Goal: Task Accomplishment & Management: Complete application form

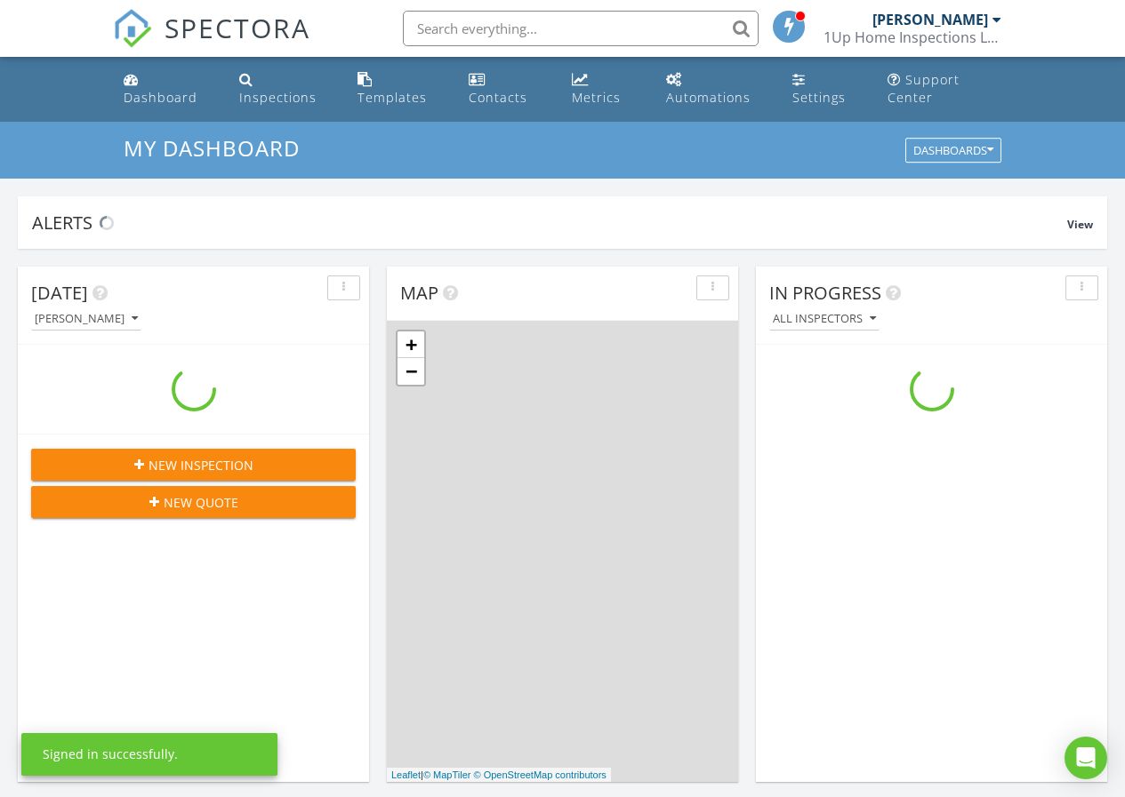
scroll to position [1645, 1152]
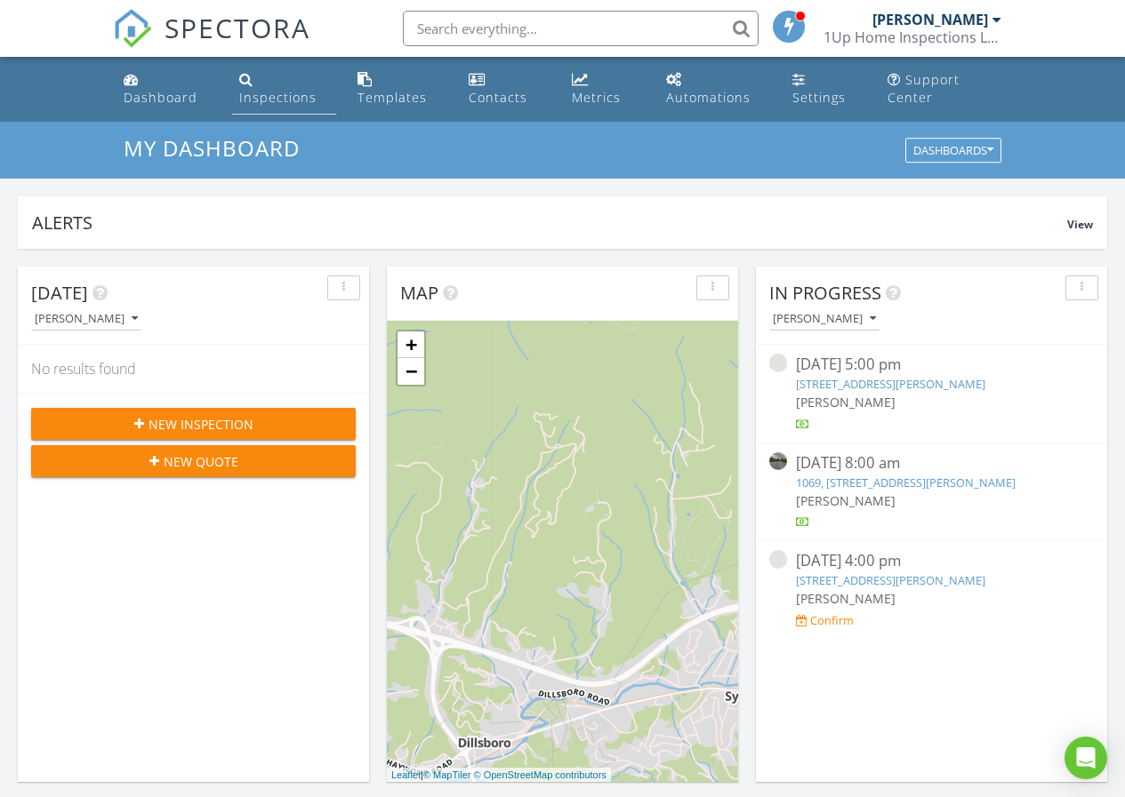
click at [254, 92] on div "Inspections" at bounding box center [277, 97] width 77 height 17
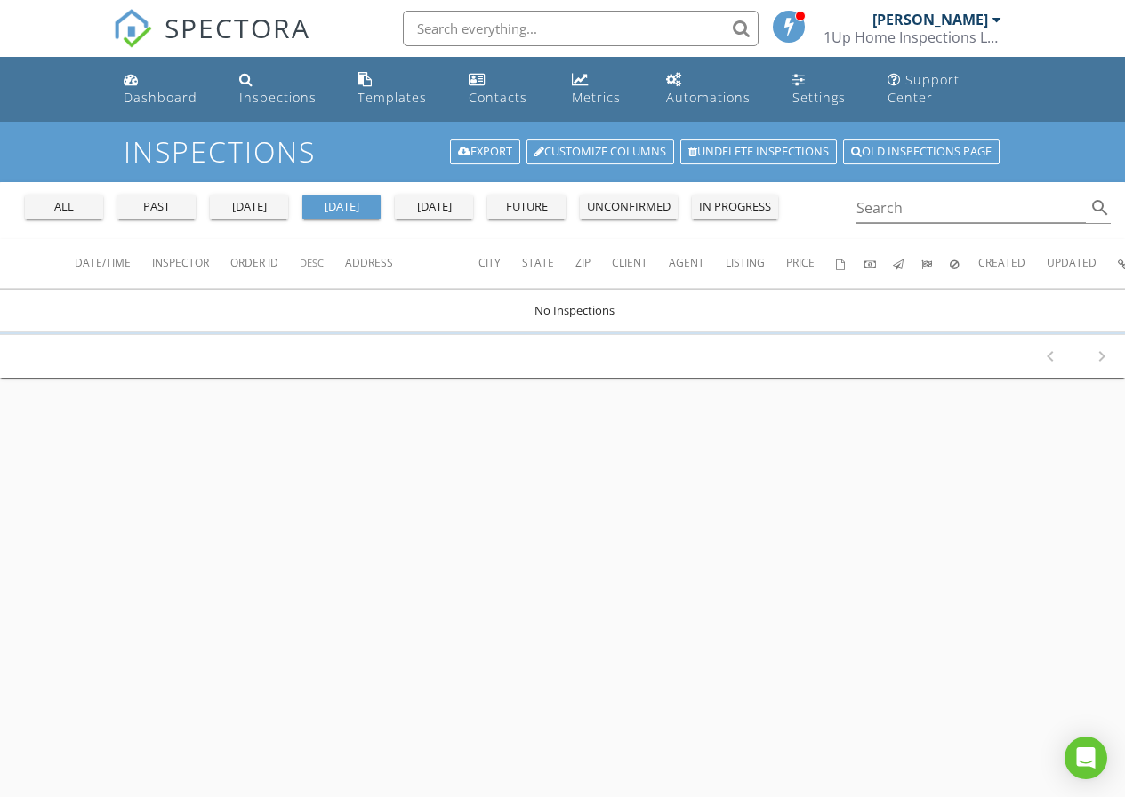
click at [61, 204] on div "all" at bounding box center [64, 207] width 64 height 18
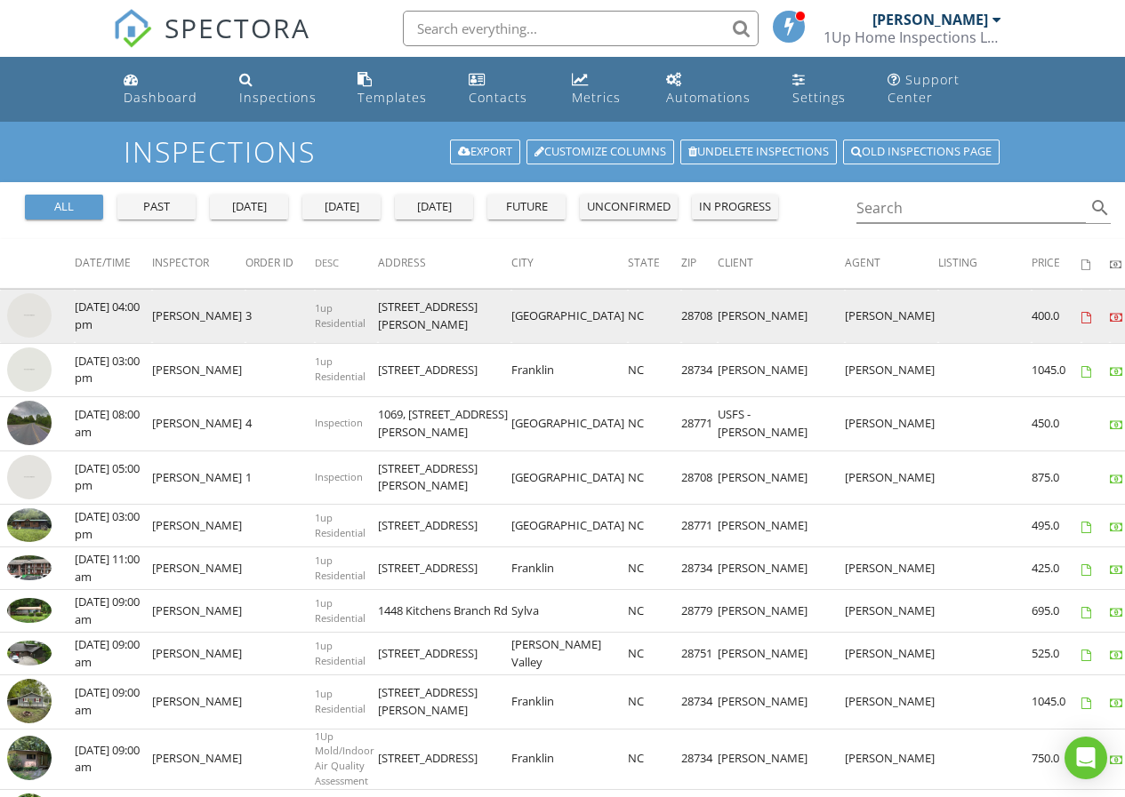
click at [36, 316] on img at bounding box center [29, 315] width 44 height 44
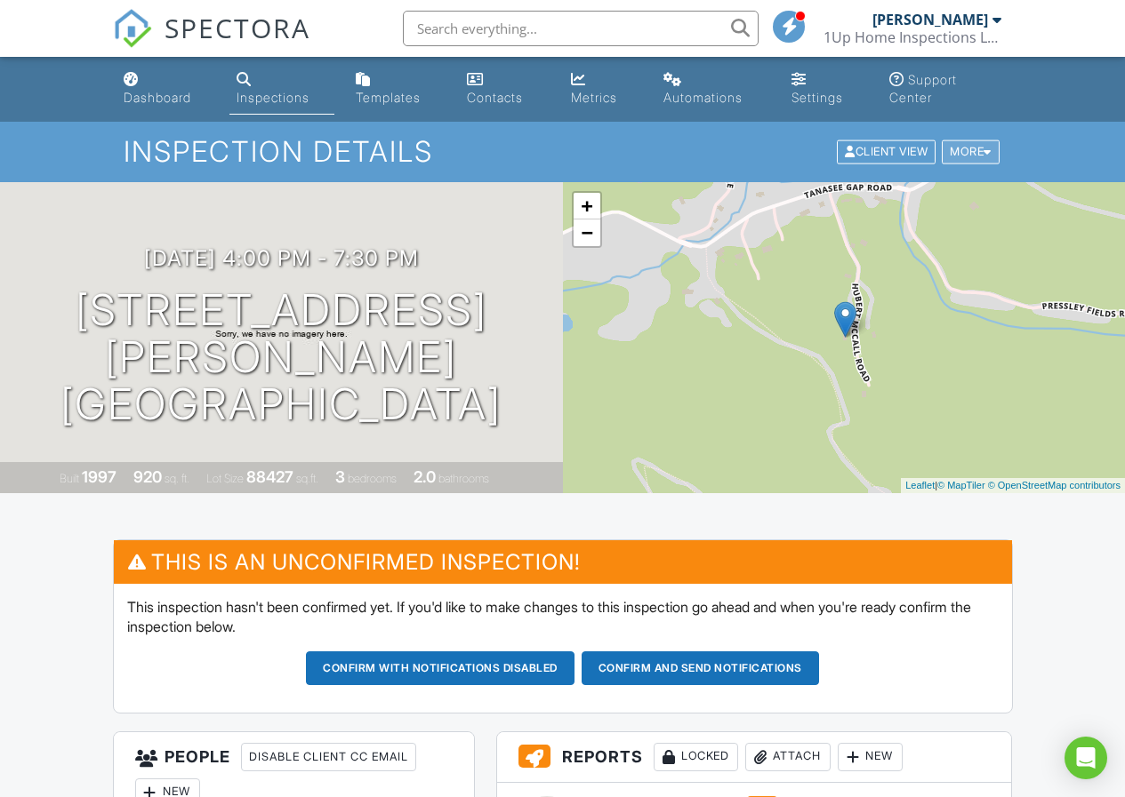
click at [973, 154] on div "More" at bounding box center [970, 152] width 58 height 24
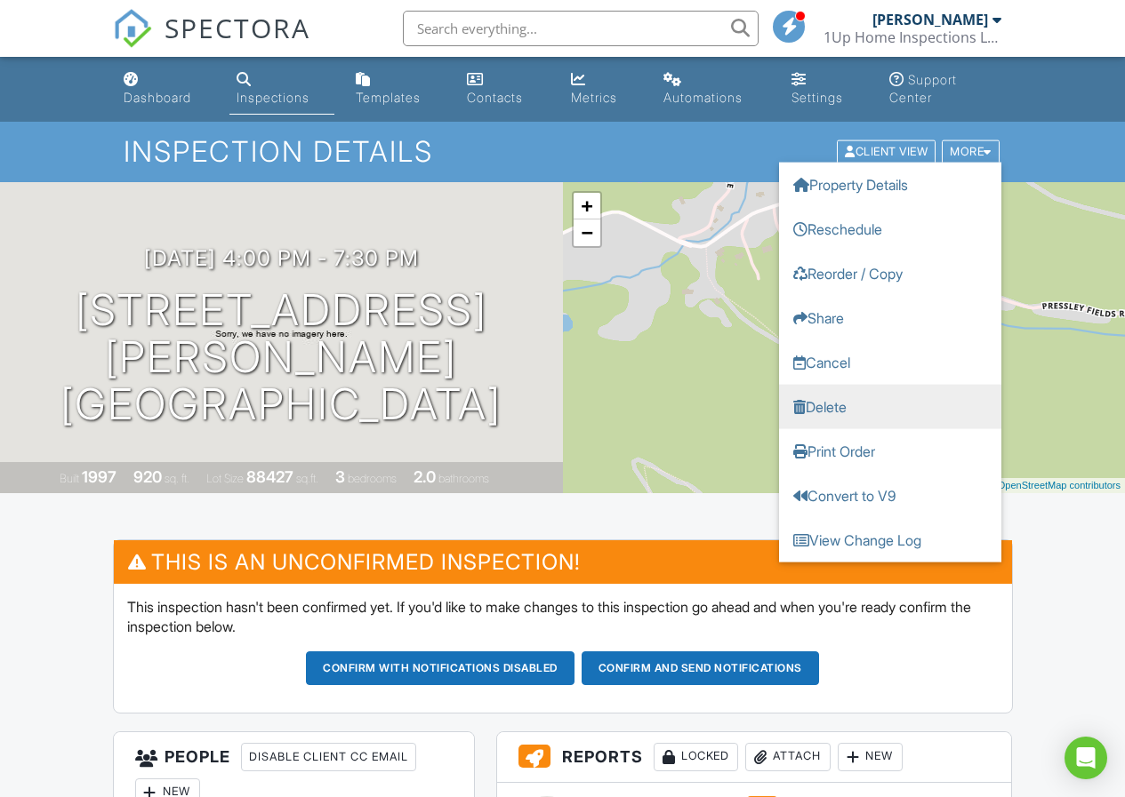
click at [836, 404] on link "Delete" at bounding box center [890, 407] width 222 height 44
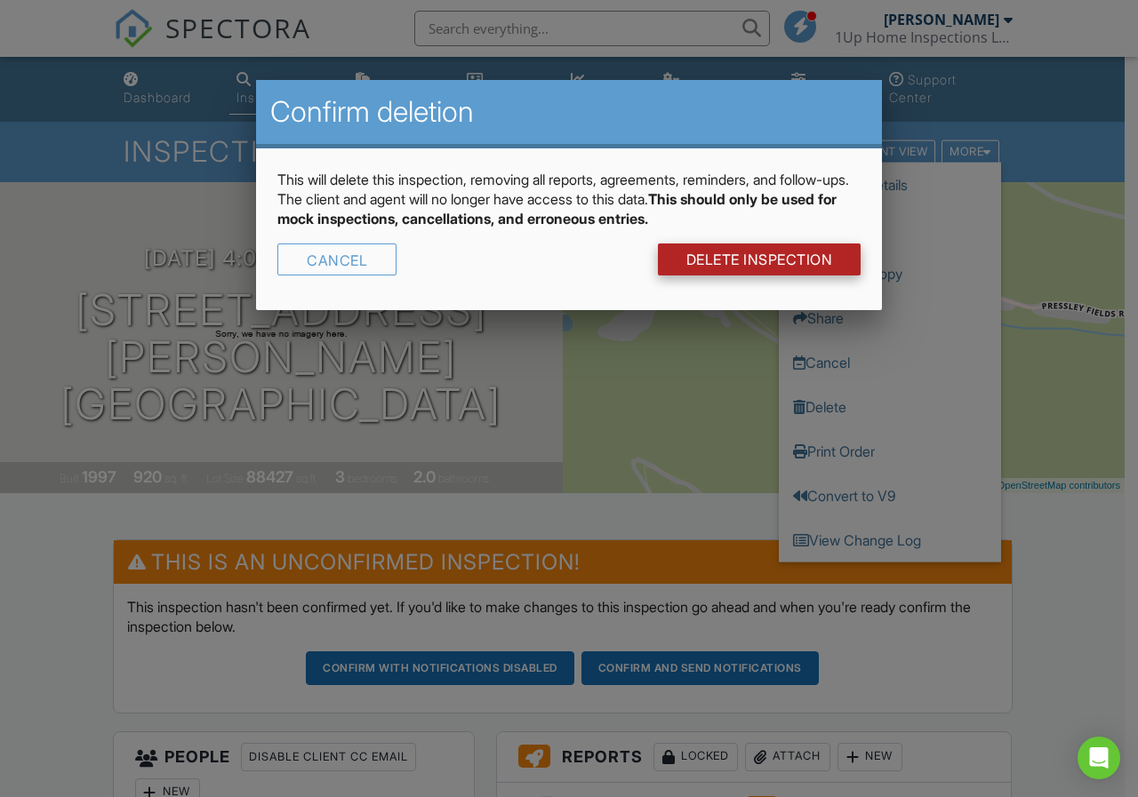
click at [702, 253] on link "DELETE Inspection" at bounding box center [760, 260] width 204 height 32
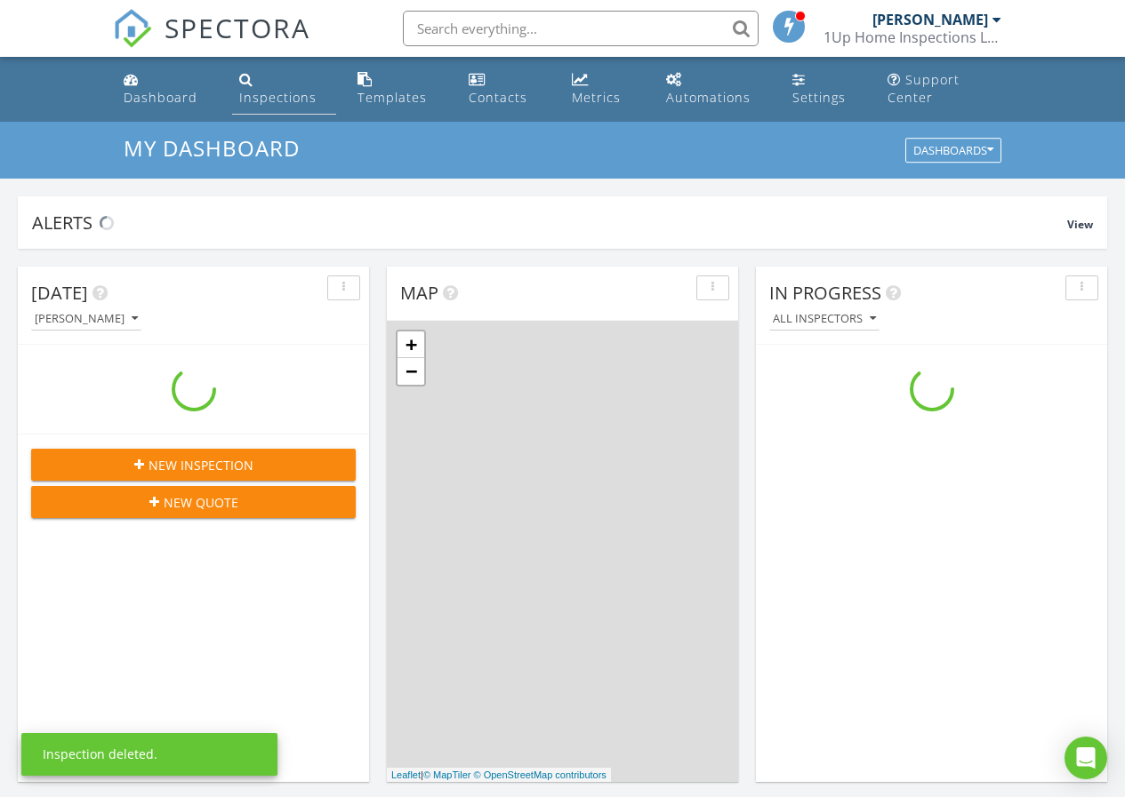
click at [250, 84] on div "Inspections" at bounding box center [246, 79] width 14 height 14
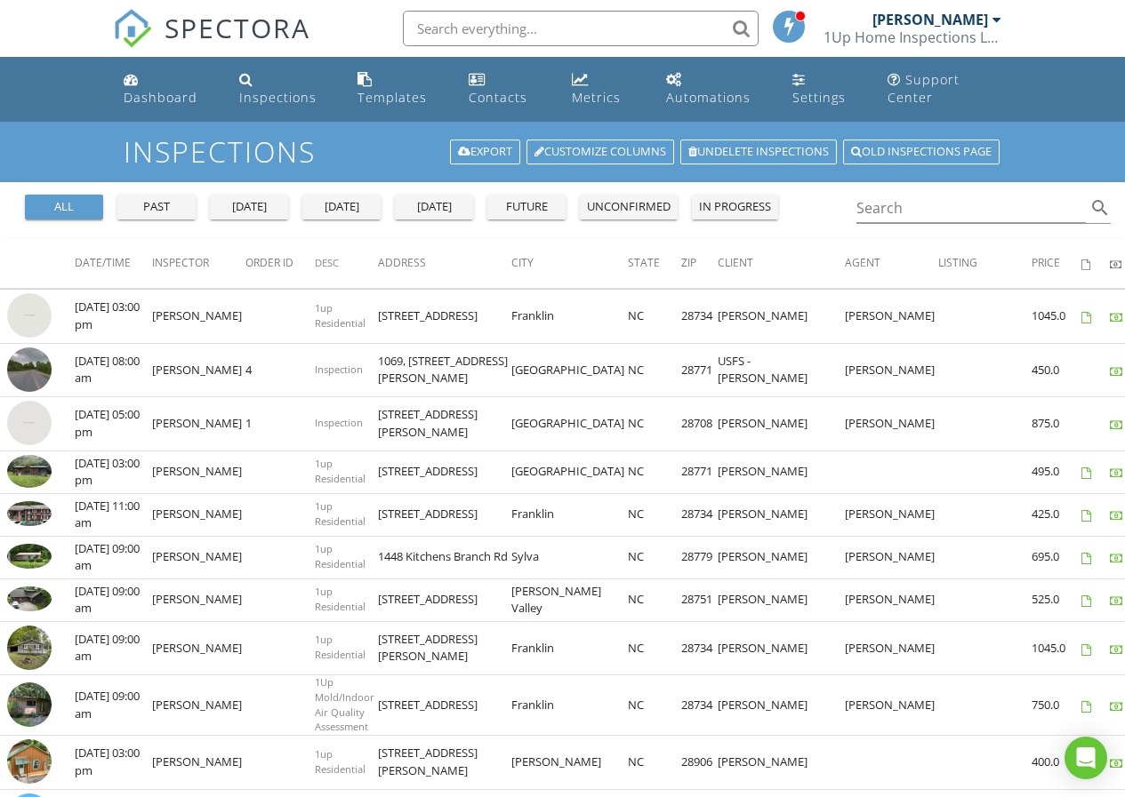
click at [70, 203] on div "all" at bounding box center [64, 207] width 64 height 18
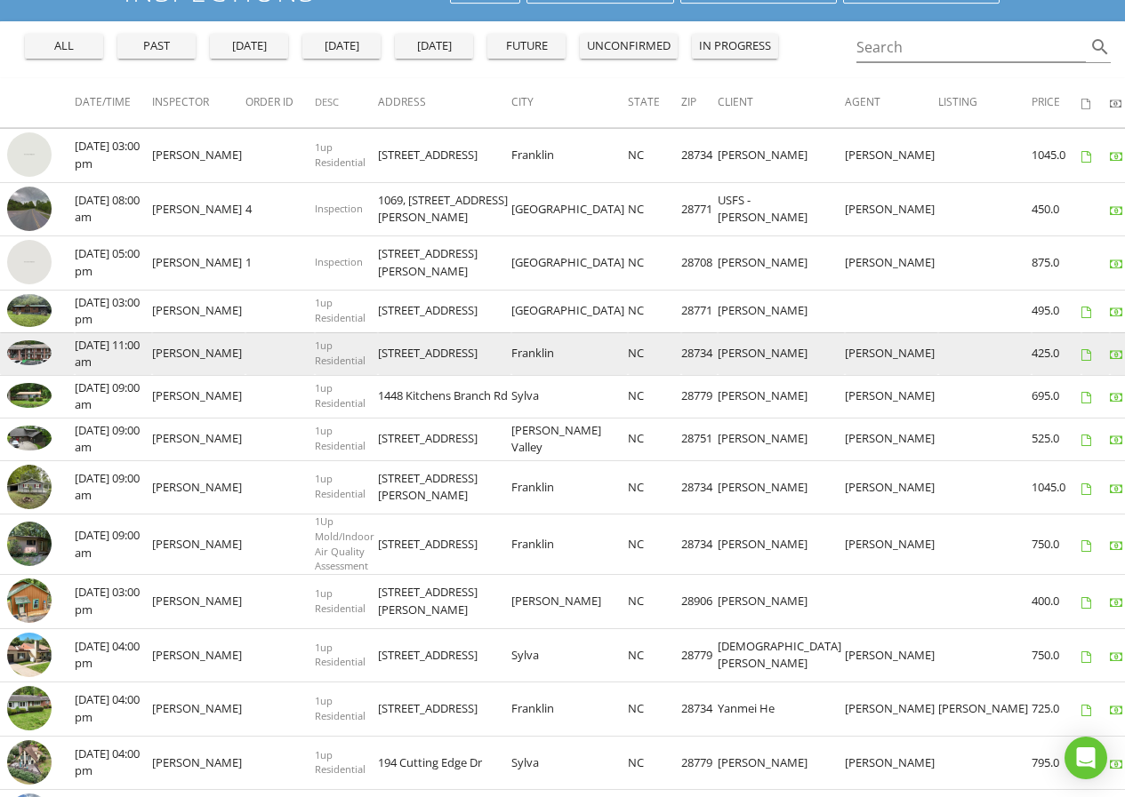
scroll to position [178, 0]
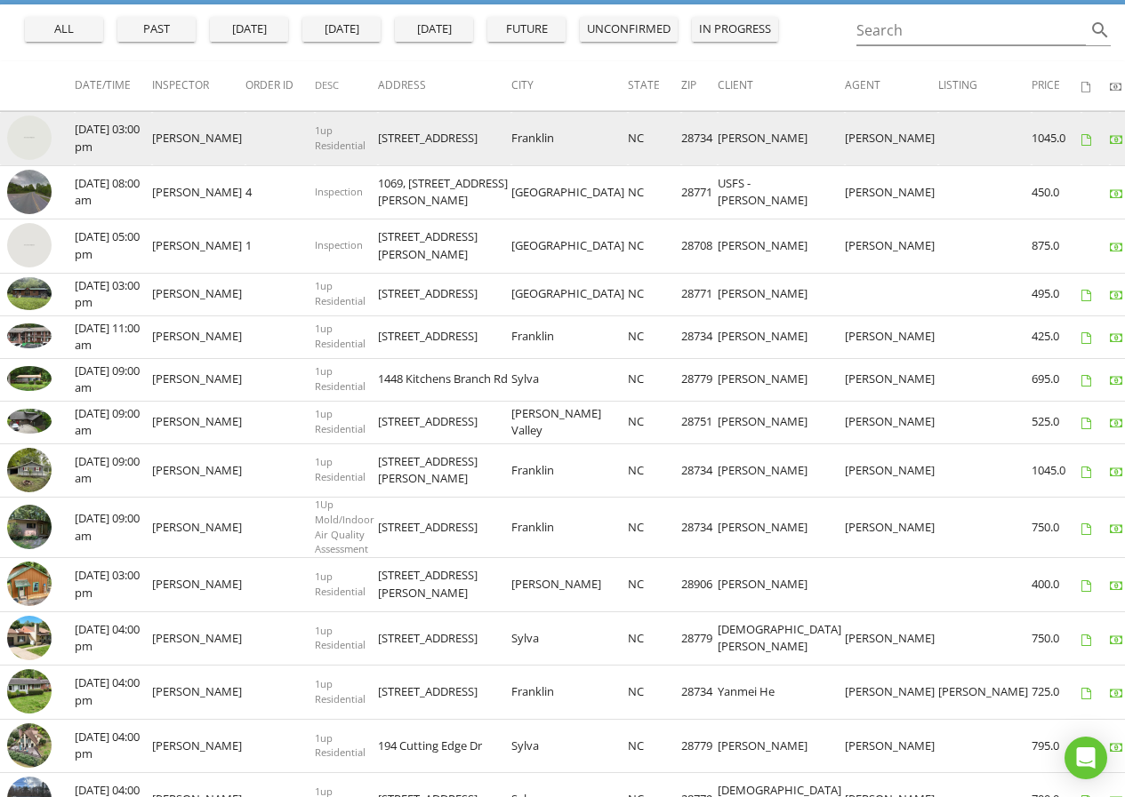
click at [0, 138] on td at bounding box center [37, 139] width 75 height 54
click at [25, 135] on img at bounding box center [29, 138] width 44 height 44
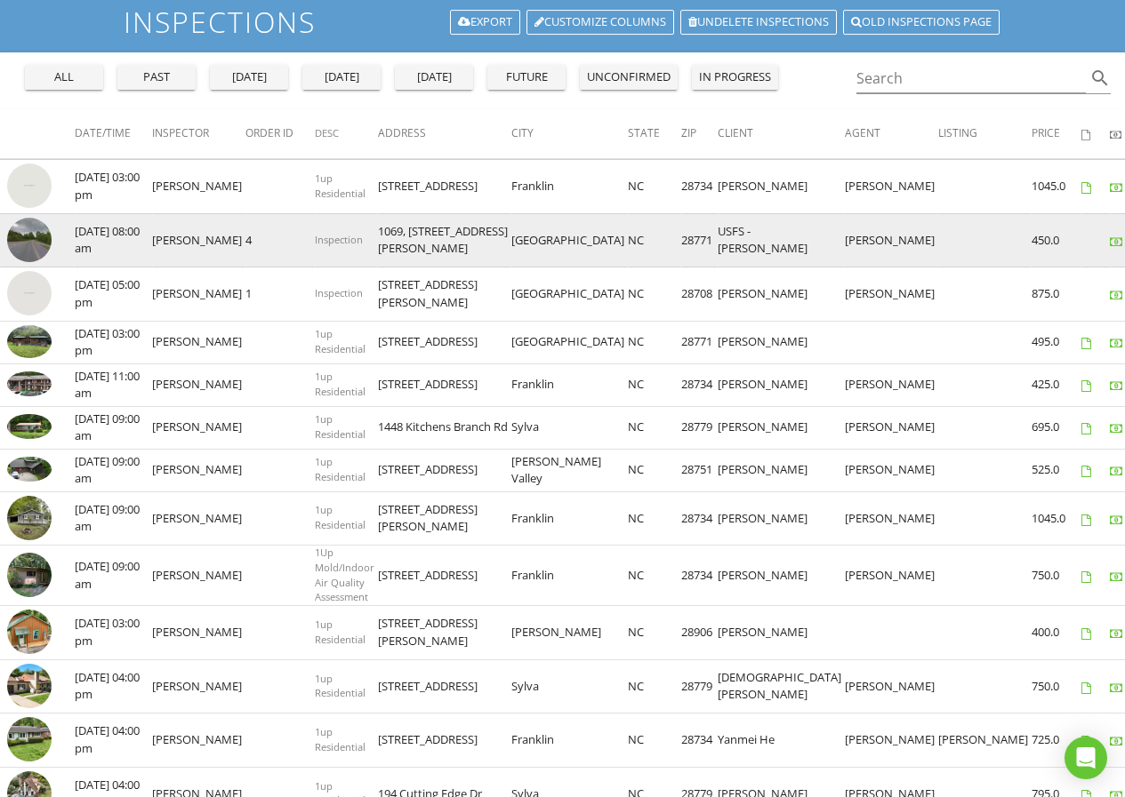
scroll to position [89, 0]
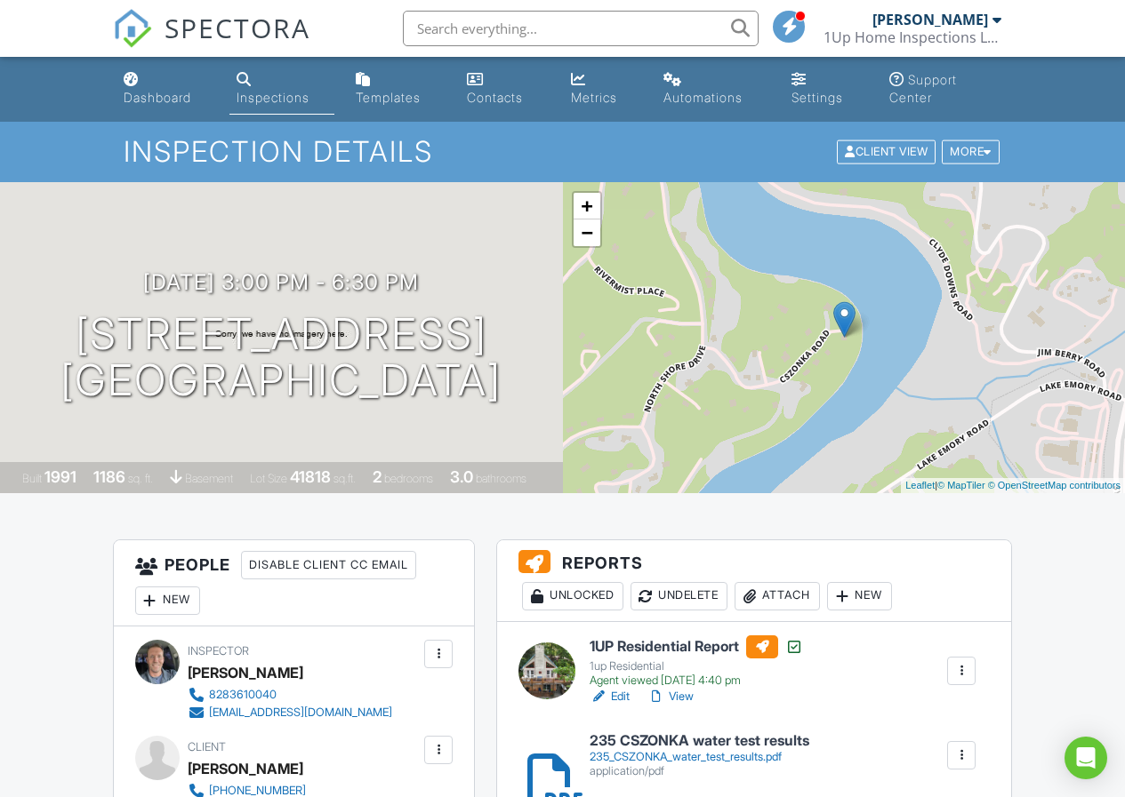
click at [542, 661] on div at bounding box center [546, 671] width 57 height 57
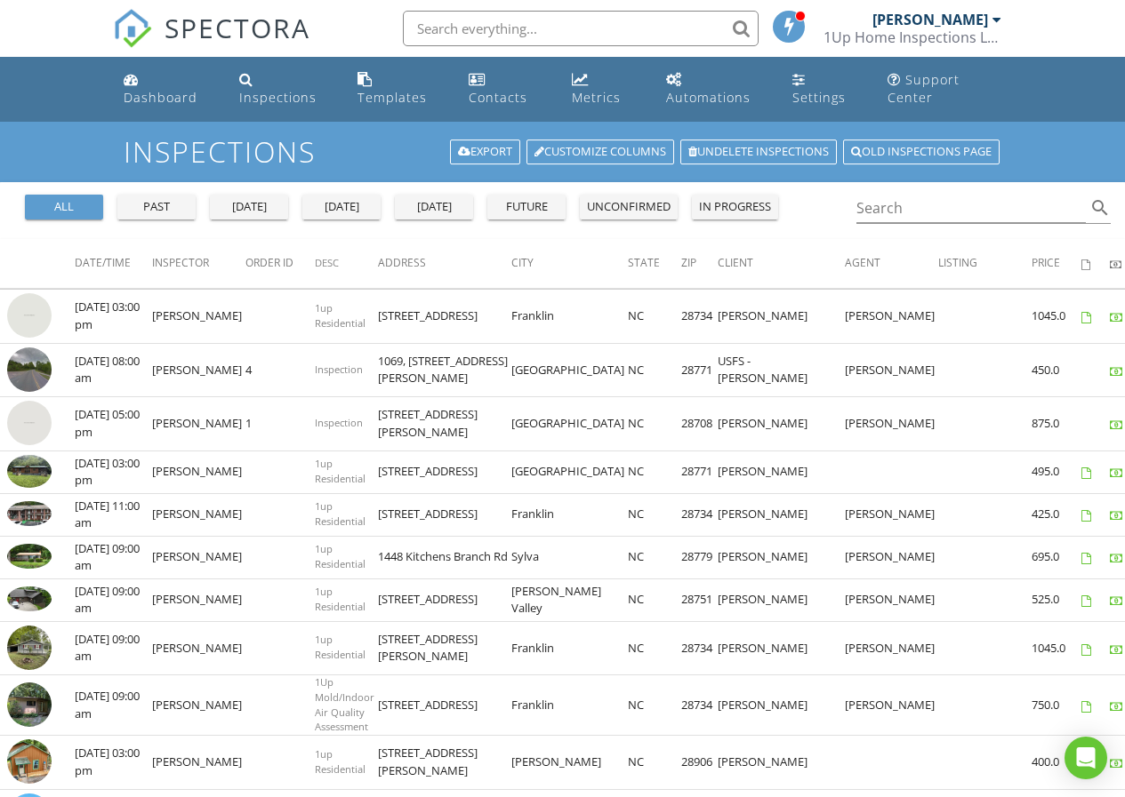
click at [992, 26] on div at bounding box center [996, 19] width 9 height 14
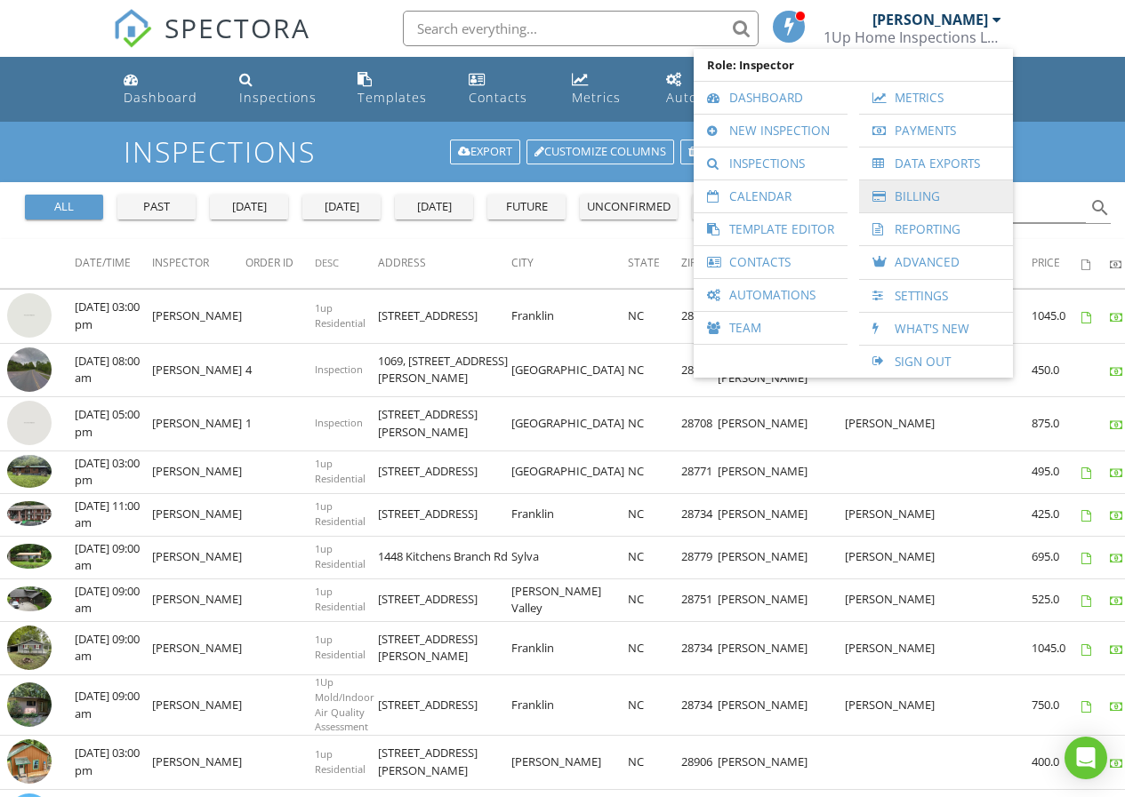
click at [920, 200] on link "Billing" at bounding box center [936, 196] width 136 height 32
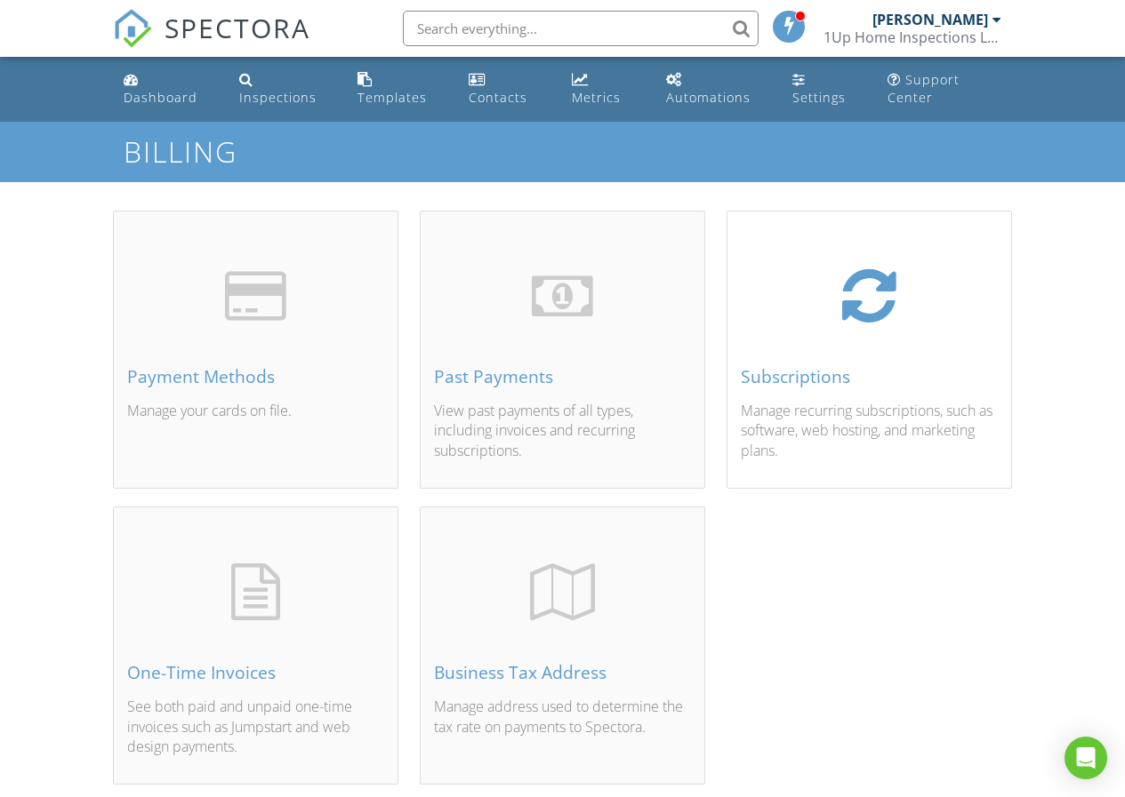
click at [840, 333] on div "Subscriptions Manage recurring subscriptions, such as software, web hosting, an…" at bounding box center [869, 371] width 284 height 234
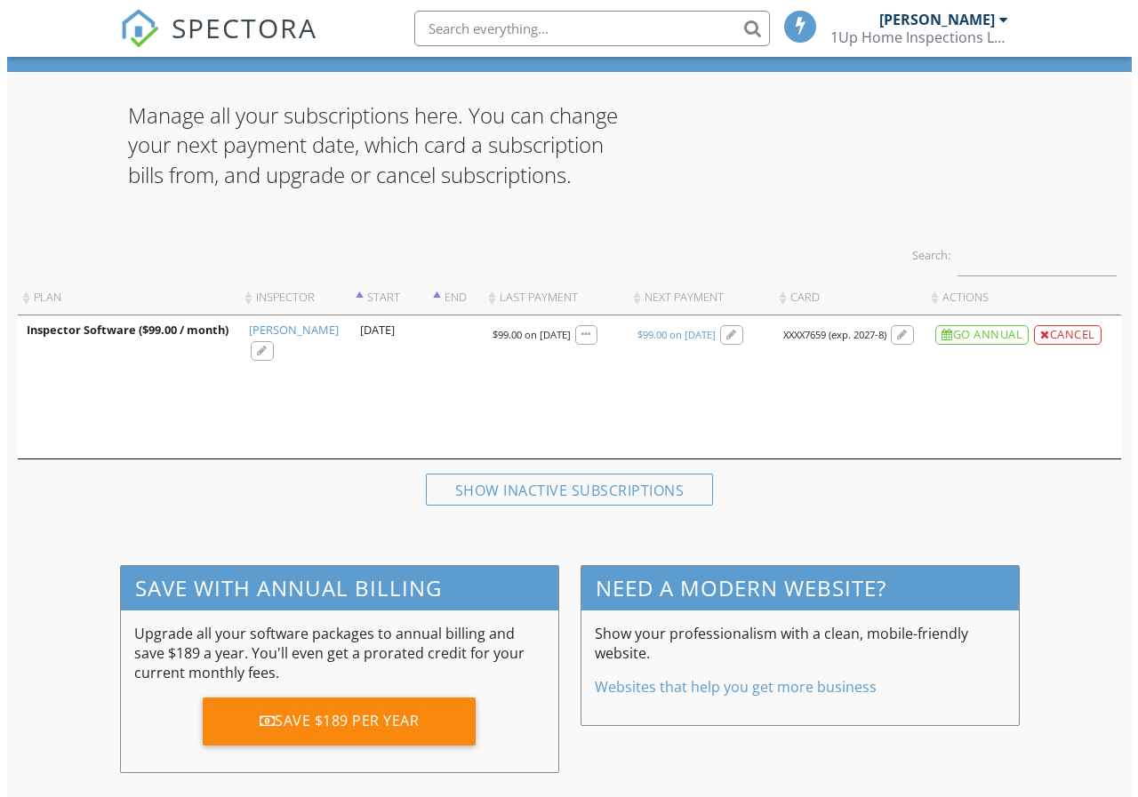
scroll to position [122, 0]
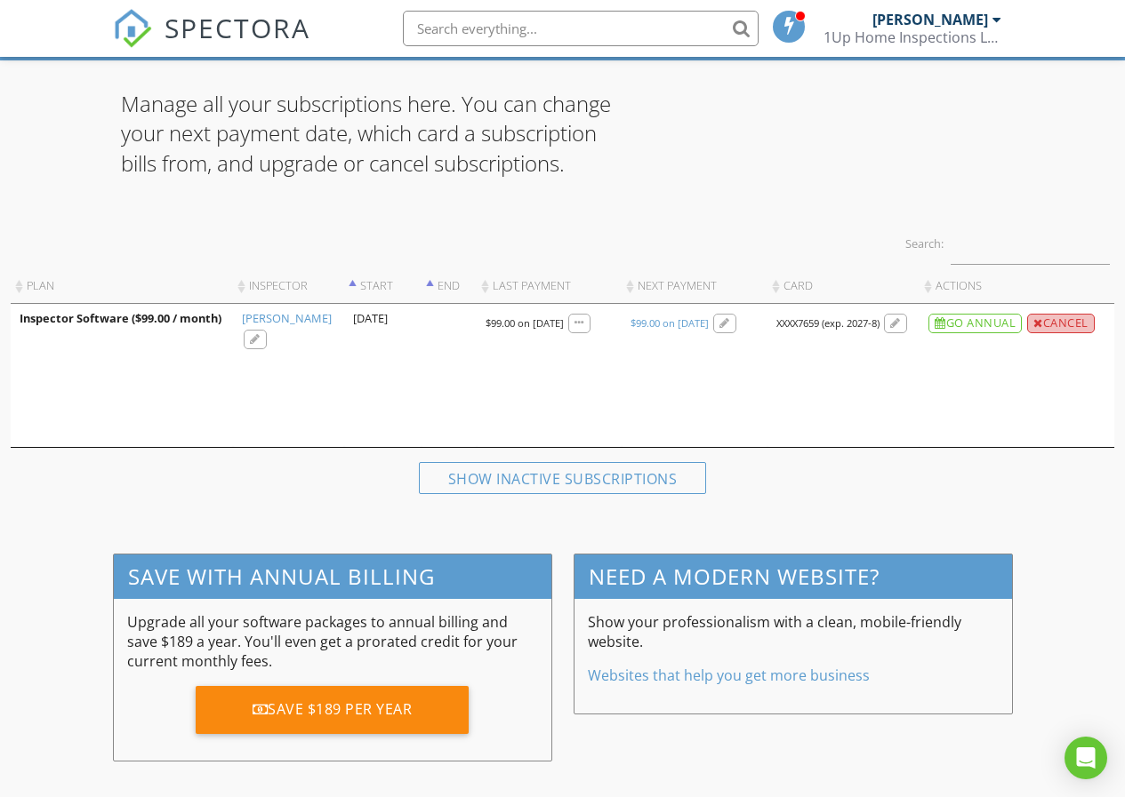
click at [1068, 327] on div "Cancel" at bounding box center [1061, 324] width 68 height 20
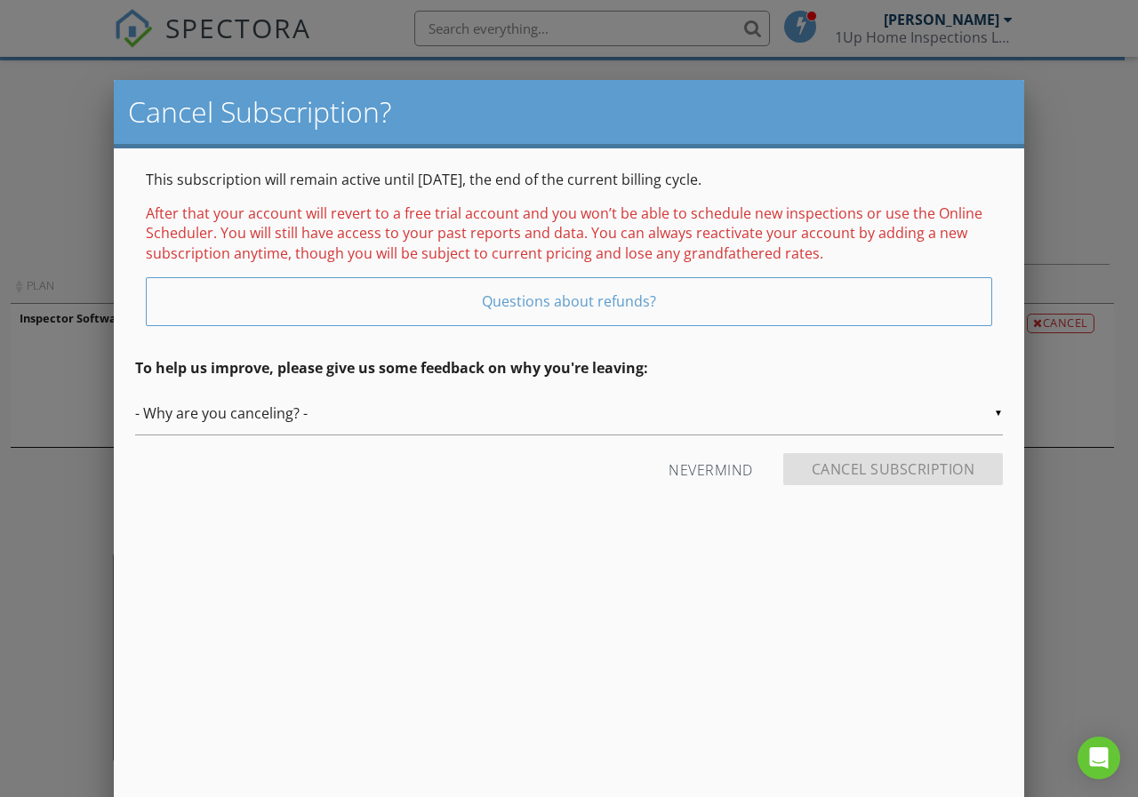
click at [284, 408] on div "▼ - Why are you canceling? - - Why are you canceling? - Fired Laid off / This i…" at bounding box center [569, 414] width 868 height 44
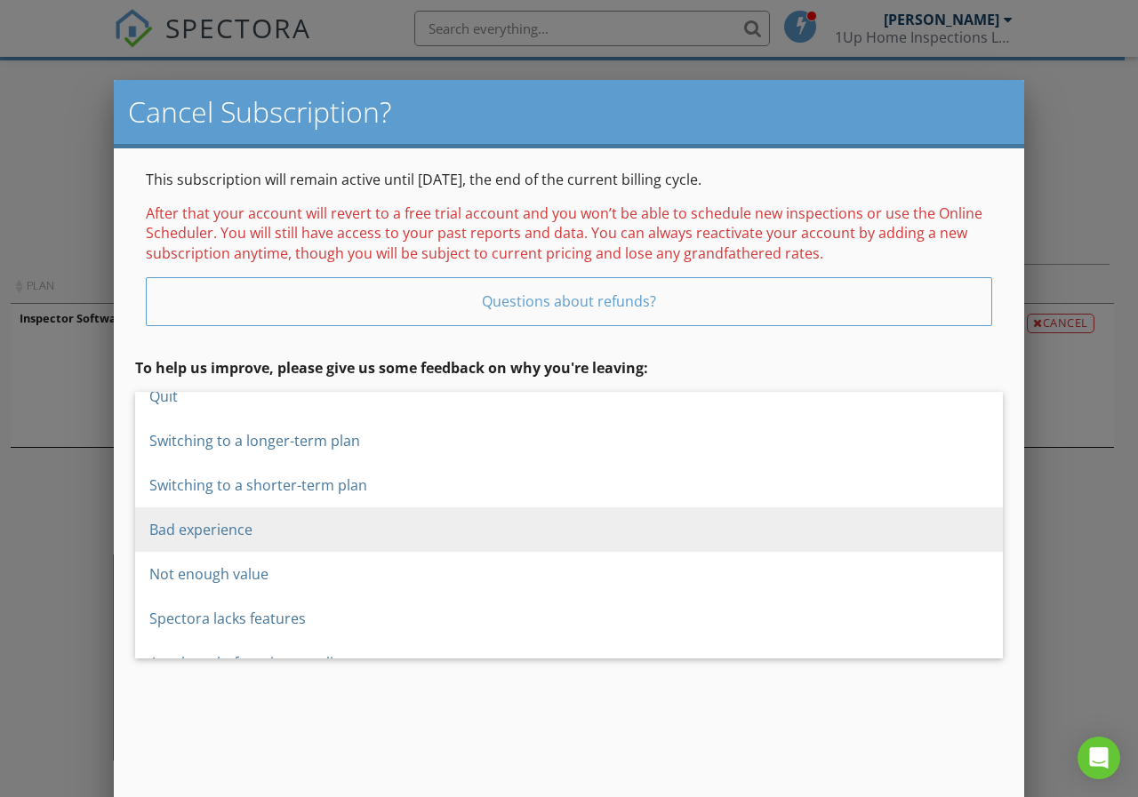
scroll to position [0, 0]
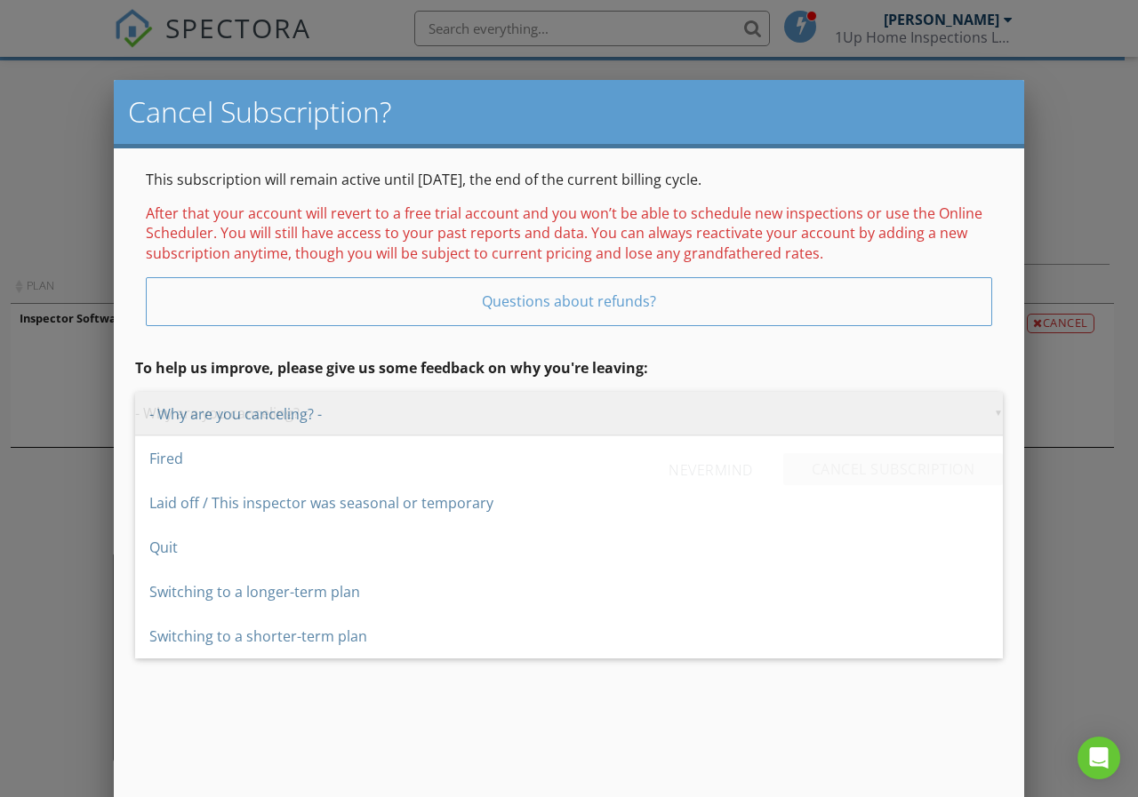
click at [267, 418] on span "- Why are you canceling? -" at bounding box center [569, 414] width 868 height 44
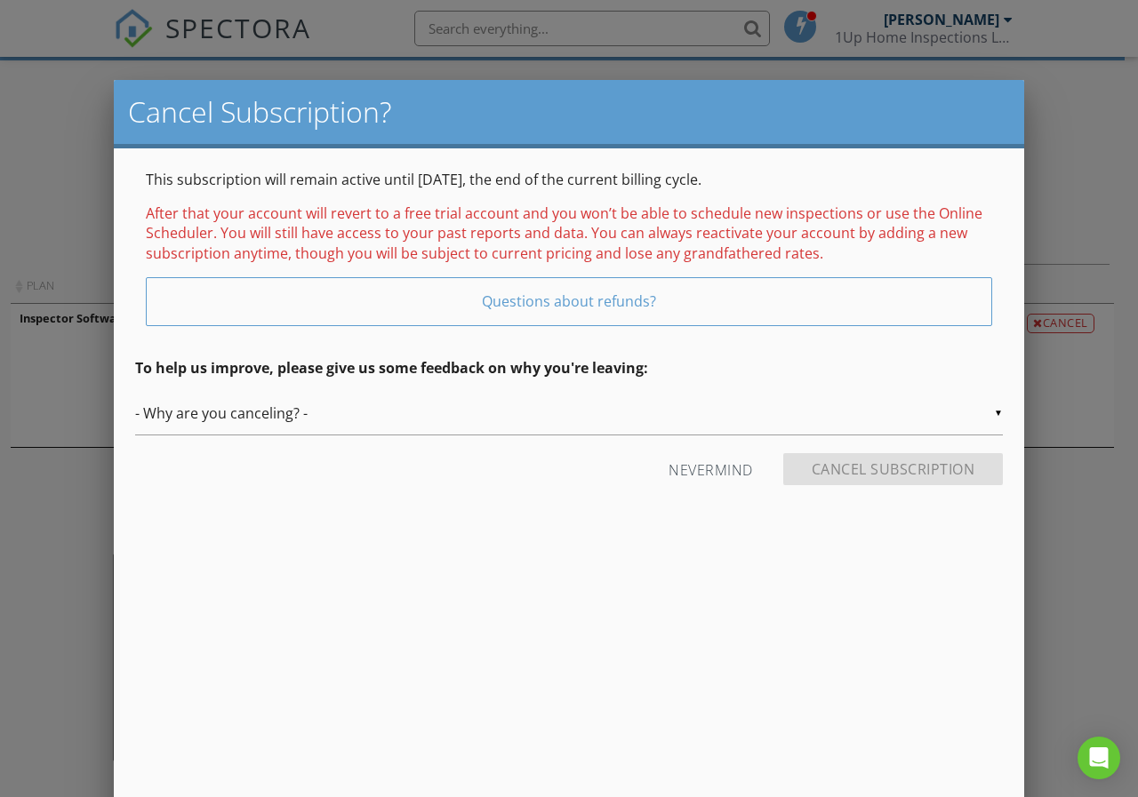
click at [504, 404] on div "▼ - Why are you canceling? - - Why are you canceling? - Fired Laid off / This i…" at bounding box center [569, 414] width 868 height 44
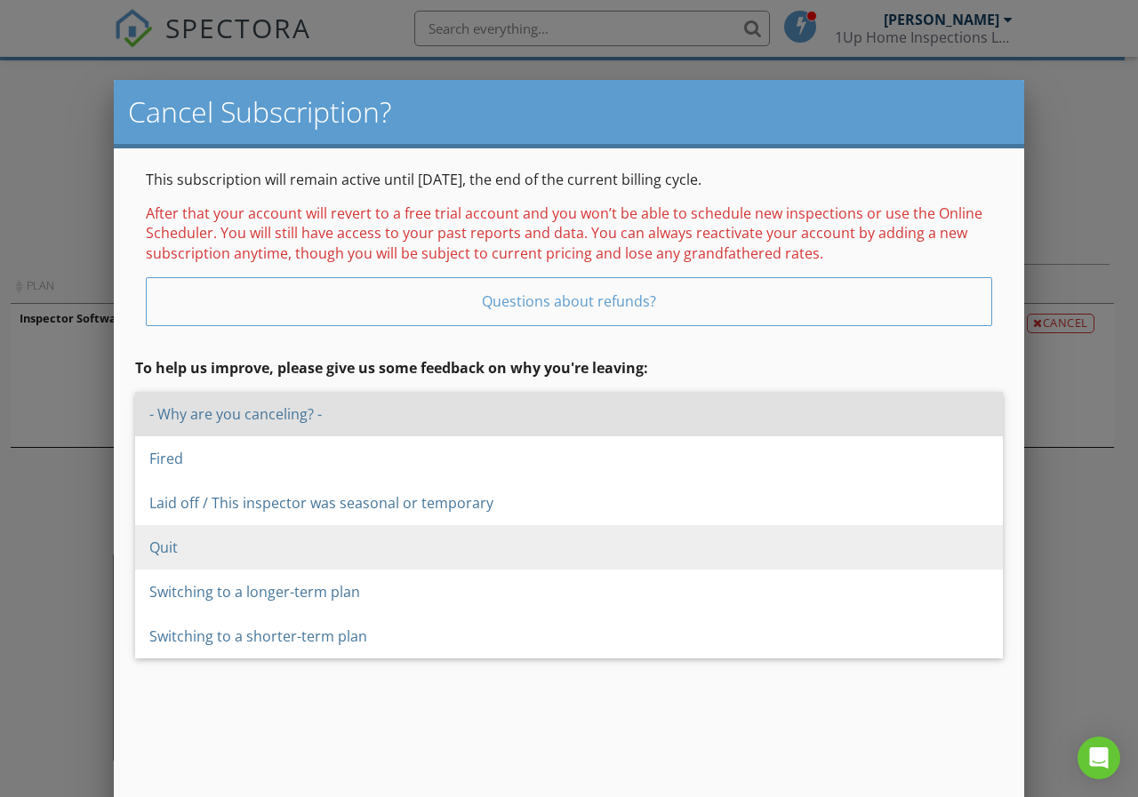
drag, startPoint x: 222, startPoint y: 551, endPoint x: 238, endPoint y: 550, distance: 16.0
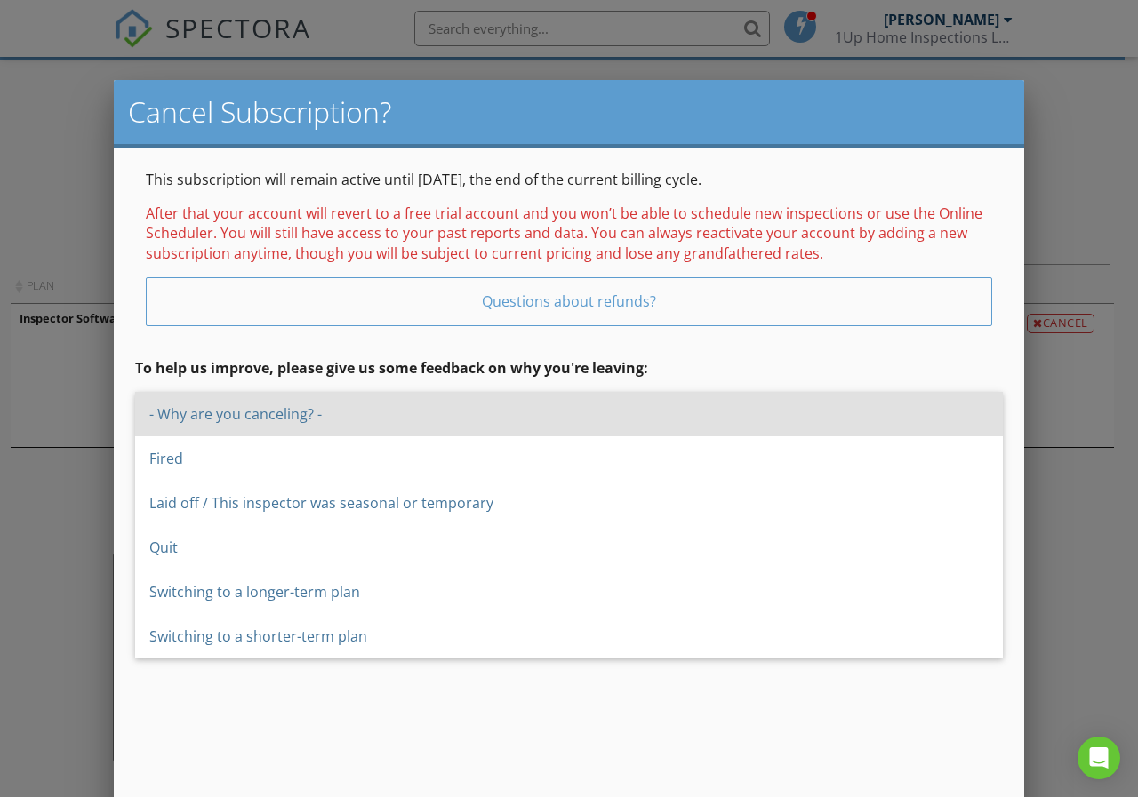
click at [224, 551] on span "Quit" at bounding box center [569, 547] width 868 height 44
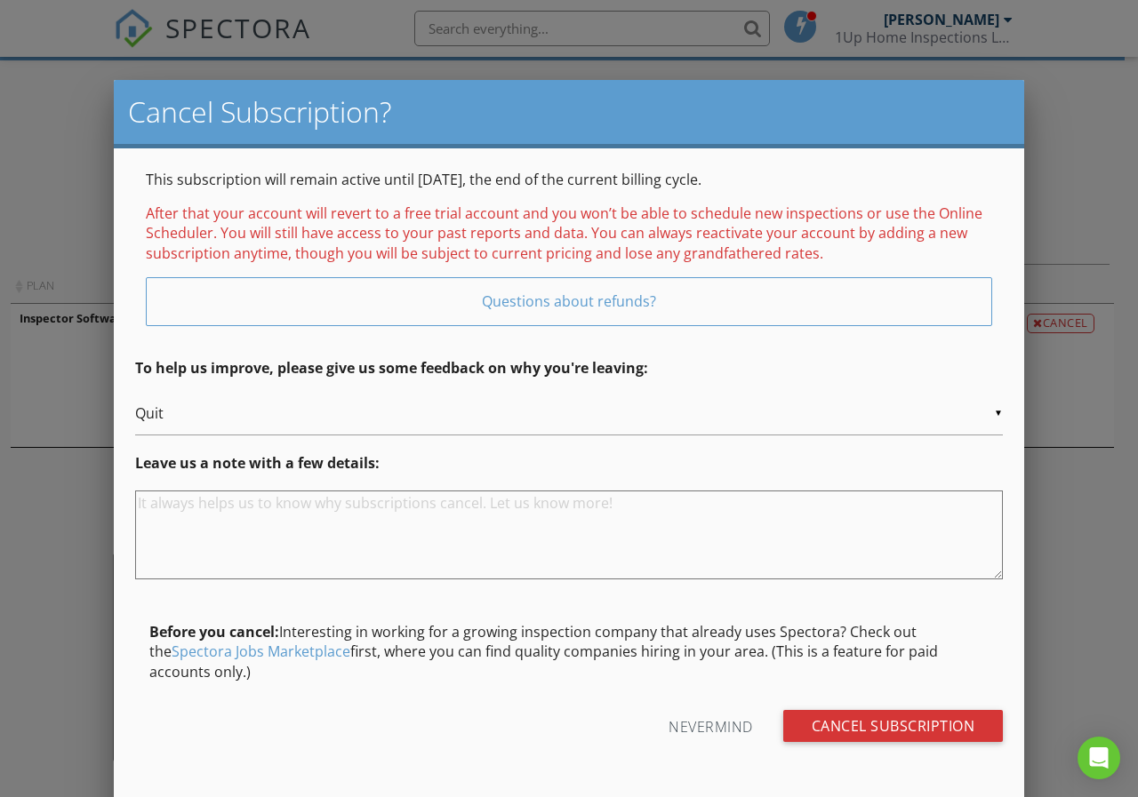
click at [173, 403] on div "▼ Quit - Why are you canceling? - Fired Laid off / This inspector was seasonal …" at bounding box center [569, 414] width 868 height 44
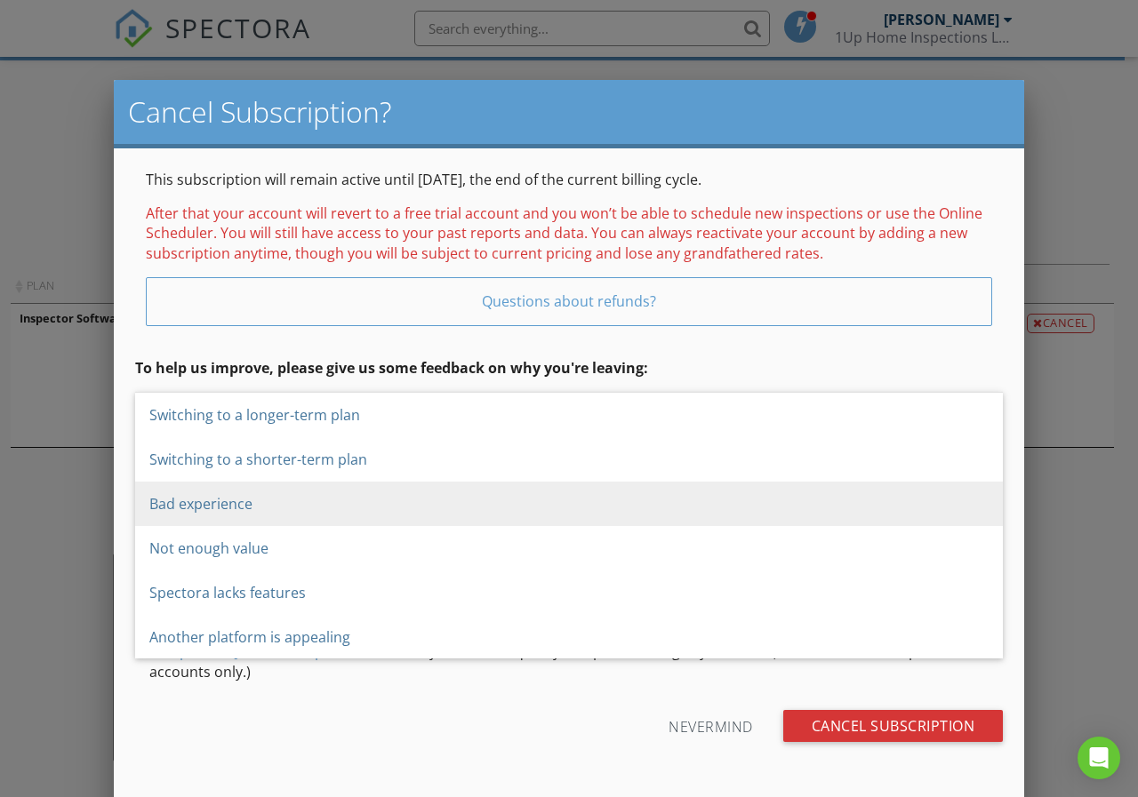
scroll to position [133, 0]
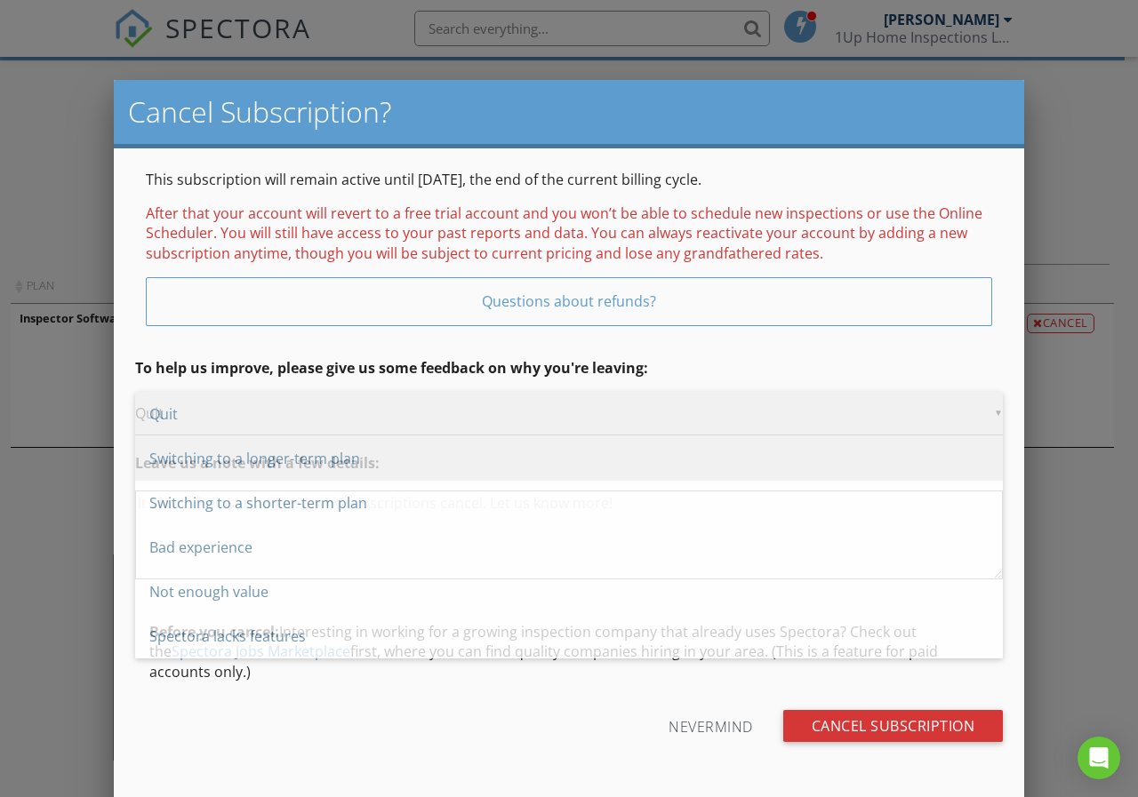
click at [273, 460] on span "Switching to a longer-term plan" at bounding box center [569, 458] width 868 height 44
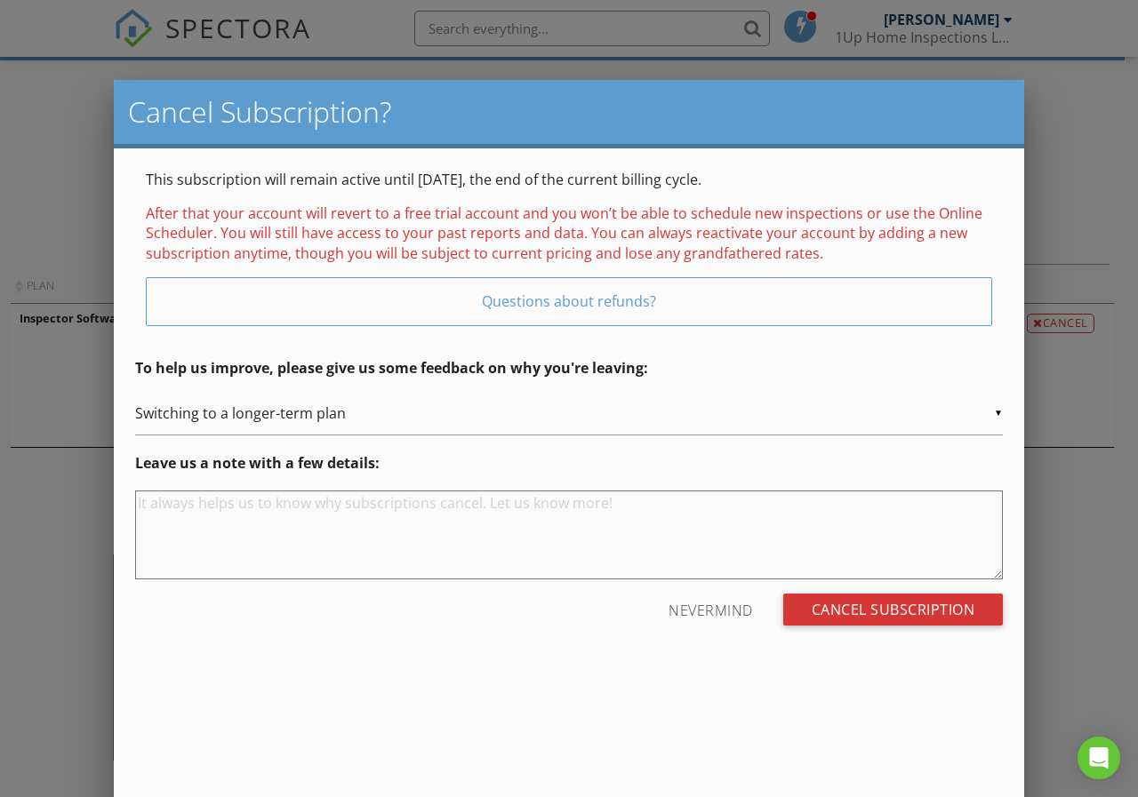
click at [311, 417] on div "▼ Switching to a longer-term plan - Why are you canceling? - Fired Laid off / T…" at bounding box center [569, 414] width 868 height 44
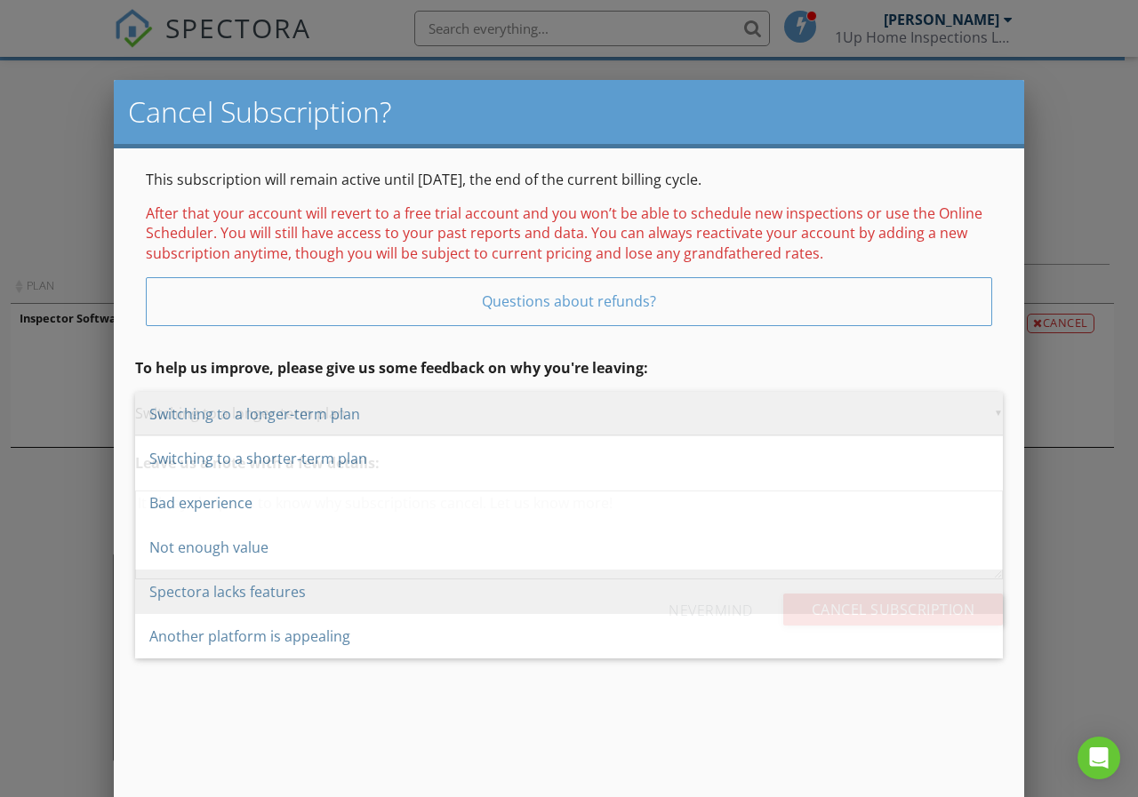
click at [246, 551] on span "Not enough value" at bounding box center [569, 547] width 868 height 44
type input "Not enough value"
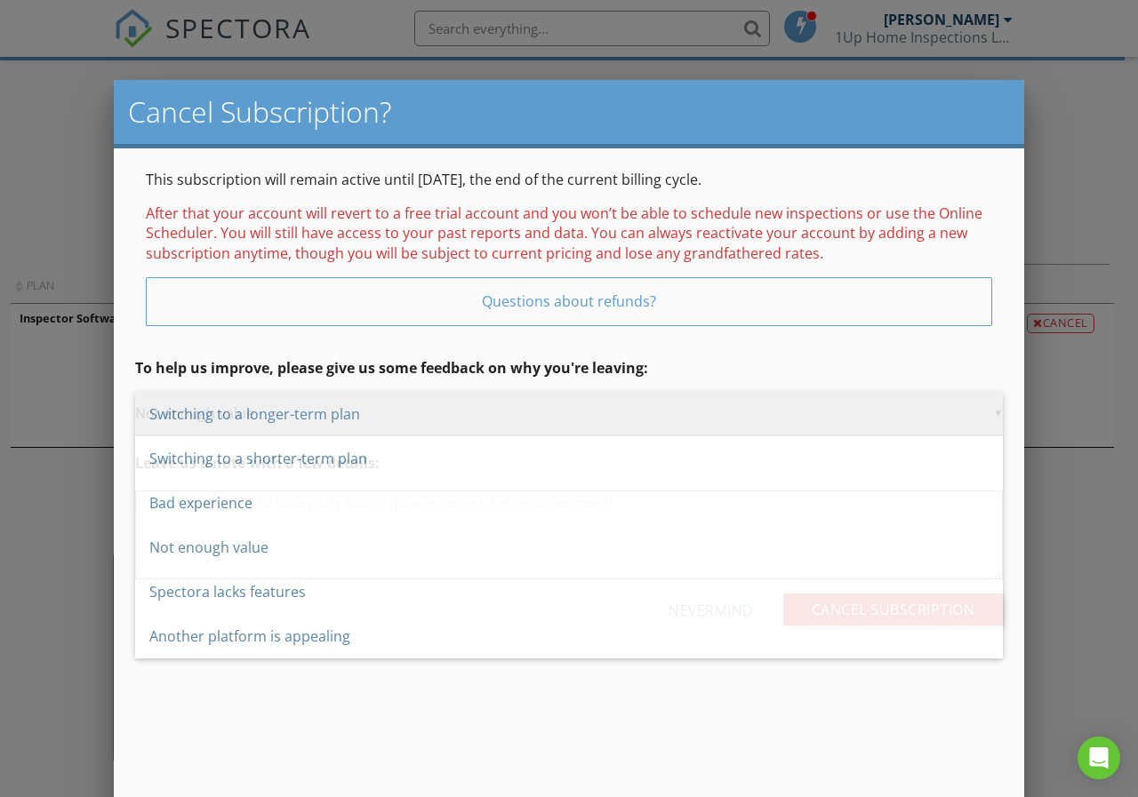
scroll to position [222, 0]
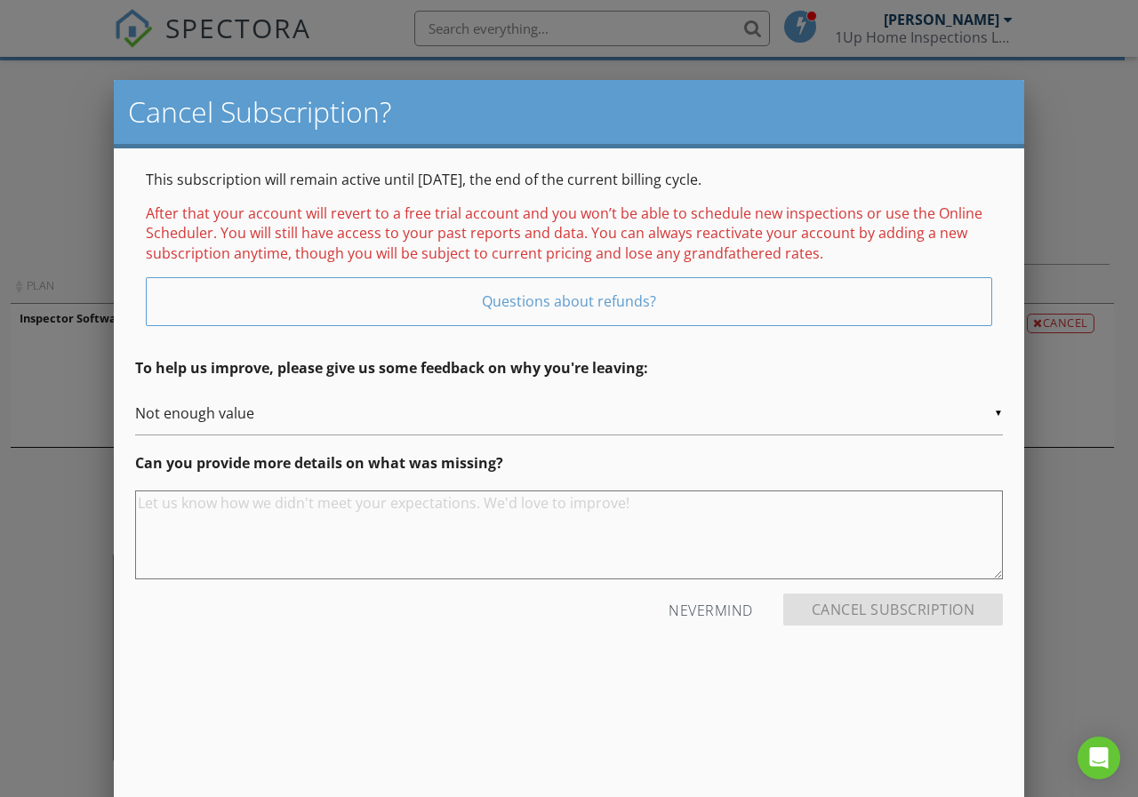
click at [466, 537] on textarea at bounding box center [569, 535] width 868 height 89
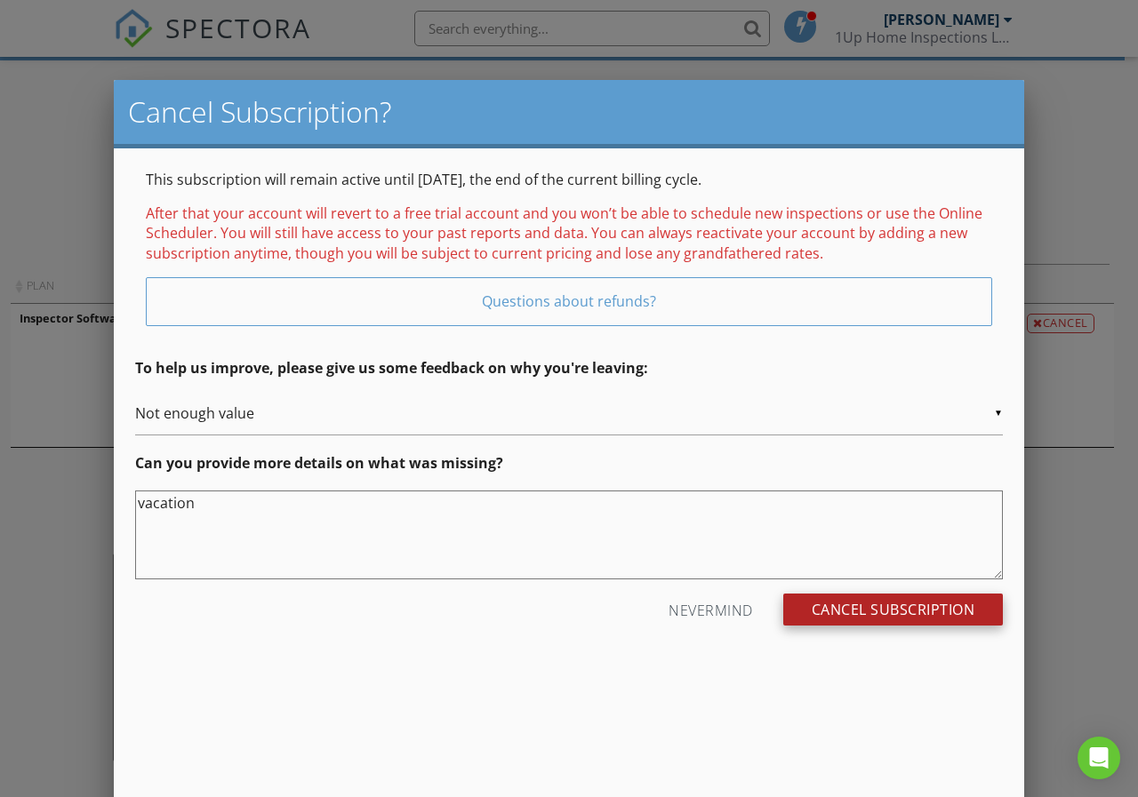
type textarea "vacation"
click at [828, 610] on input "Cancel Subscription" at bounding box center [893, 610] width 220 height 32
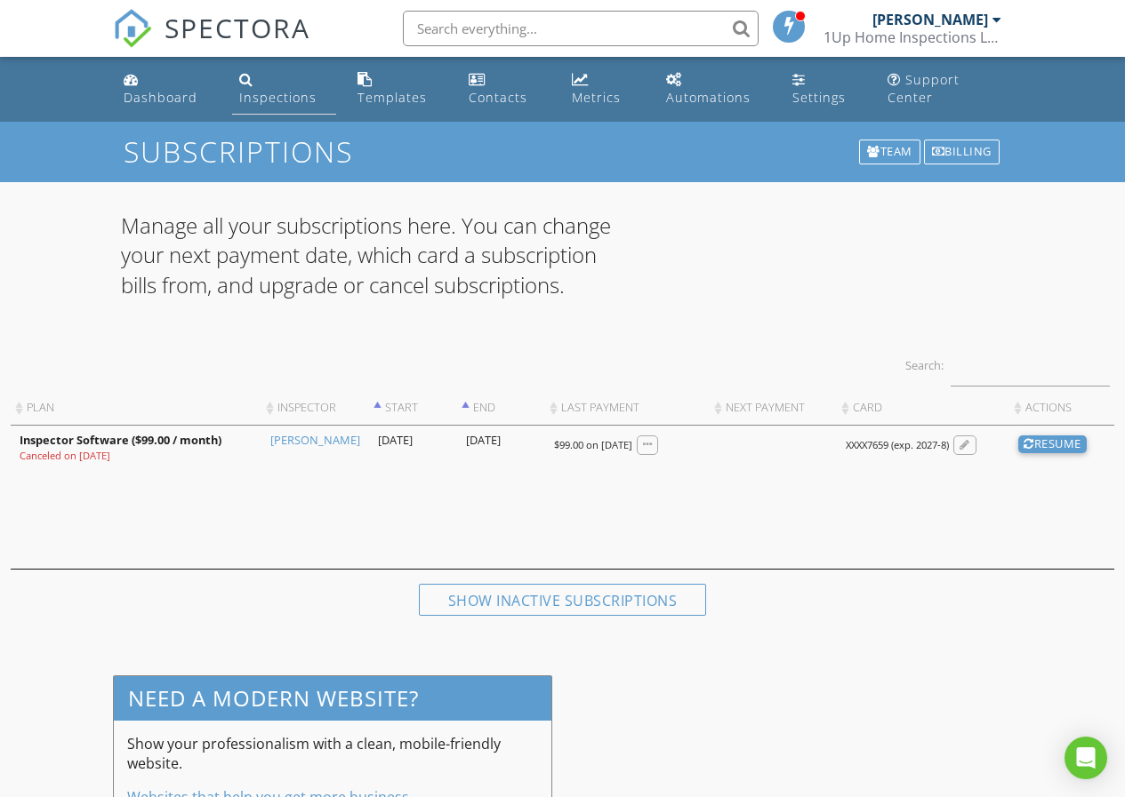
click at [252, 84] on div "Inspections" at bounding box center [246, 79] width 14 height 14
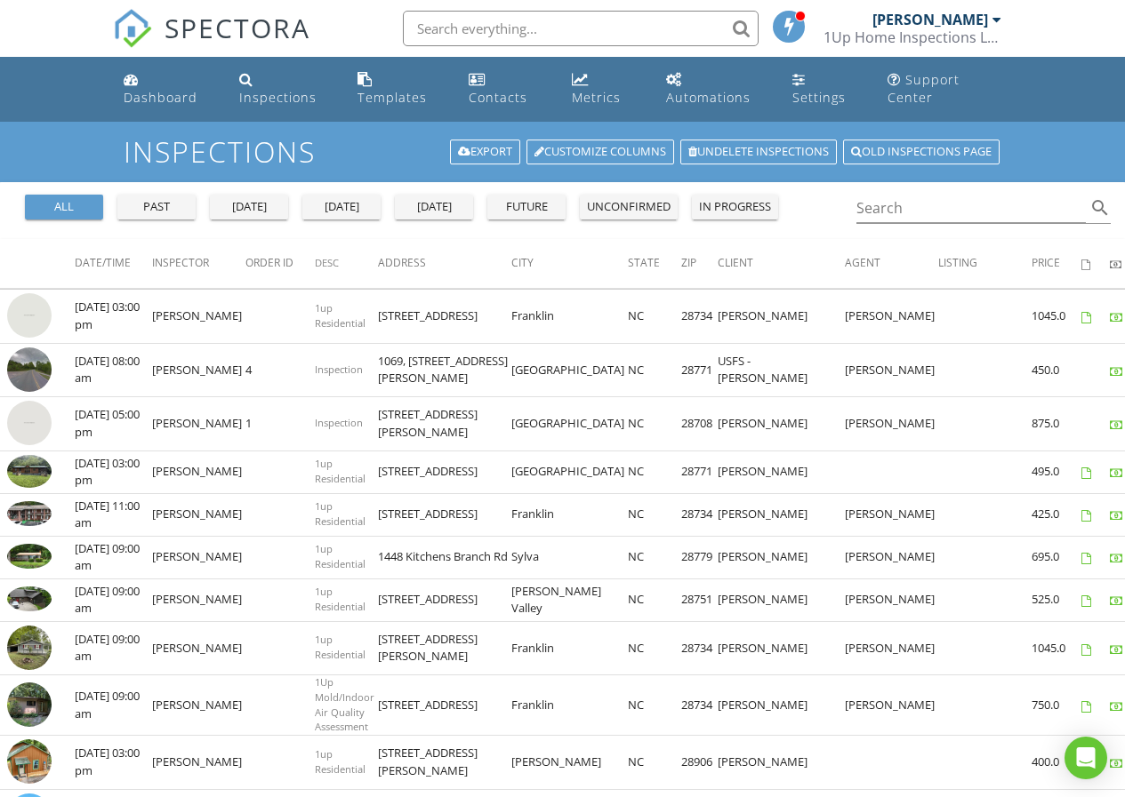
click at [169, 207] on div "past" at bounding box center [156, 207] width 64 height 18
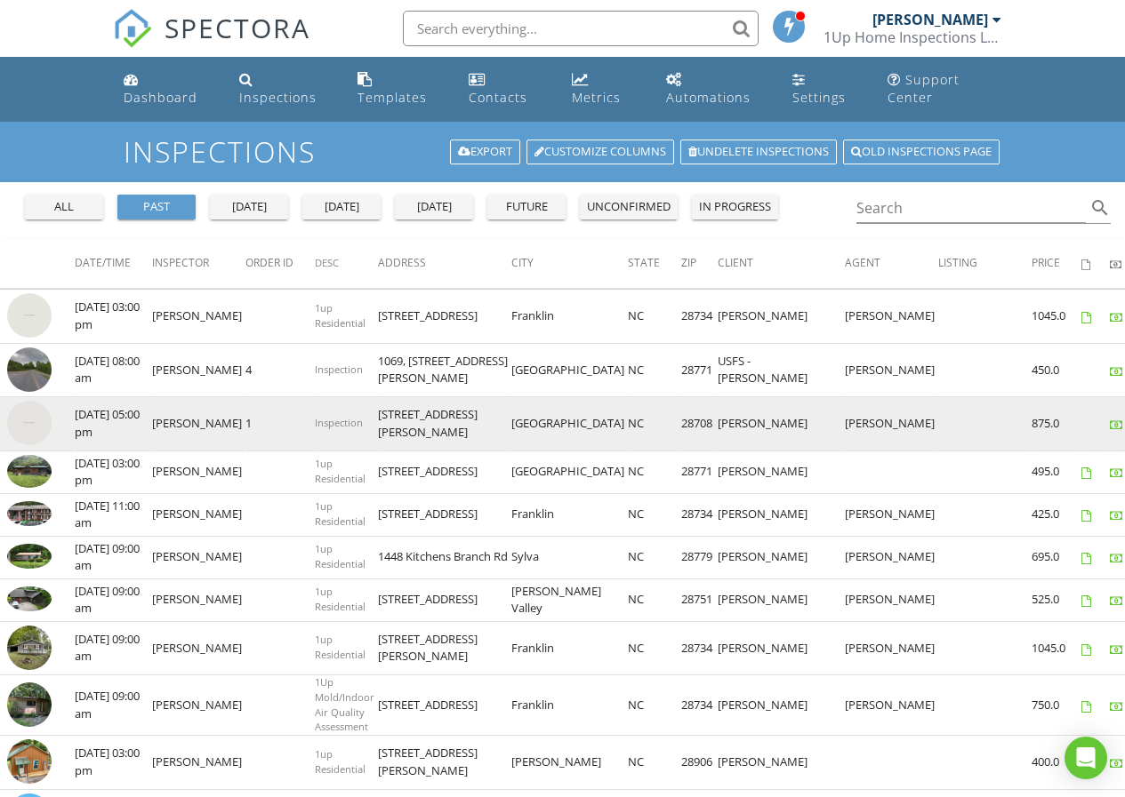
click at [36, 429] on img at bounding box center [29, 423] width 44 height 44
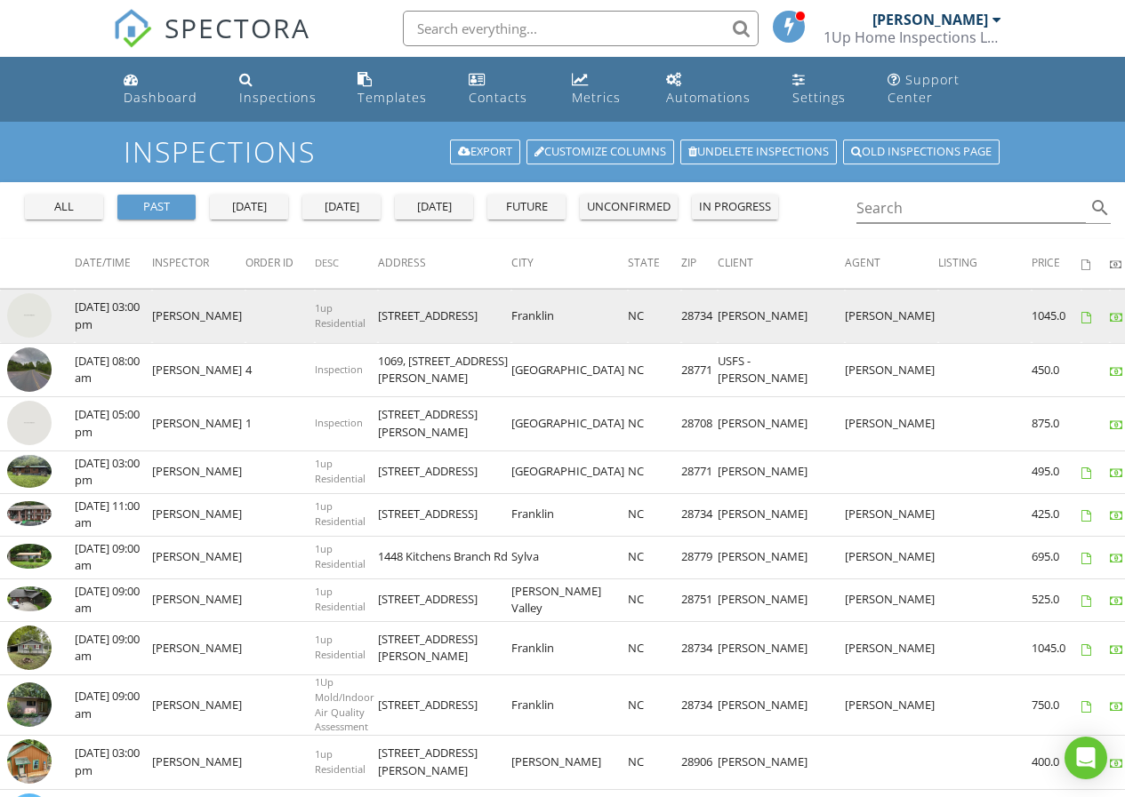
click at [28, 314] on img at bounding box center [29, 315] width 44 height 44
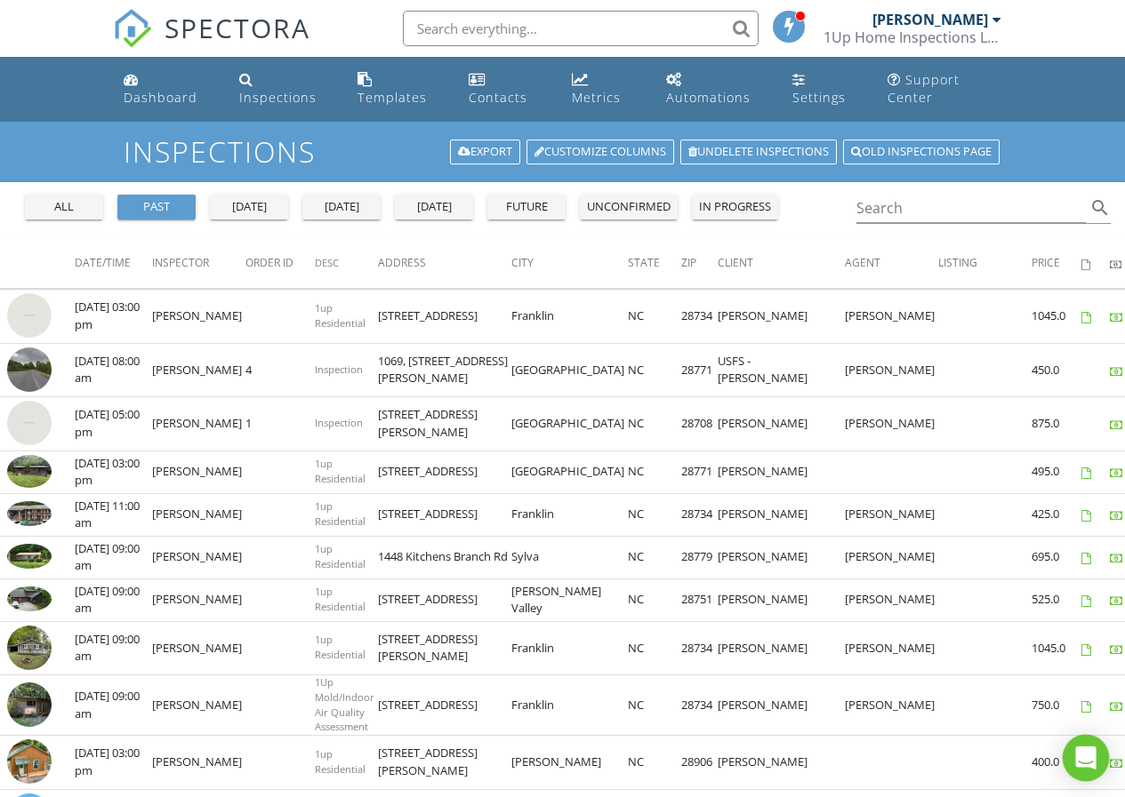
click at [1084, 758] on icon "Open Intercom Messenger" at bounding box center [1085, 758] width 20 height 23
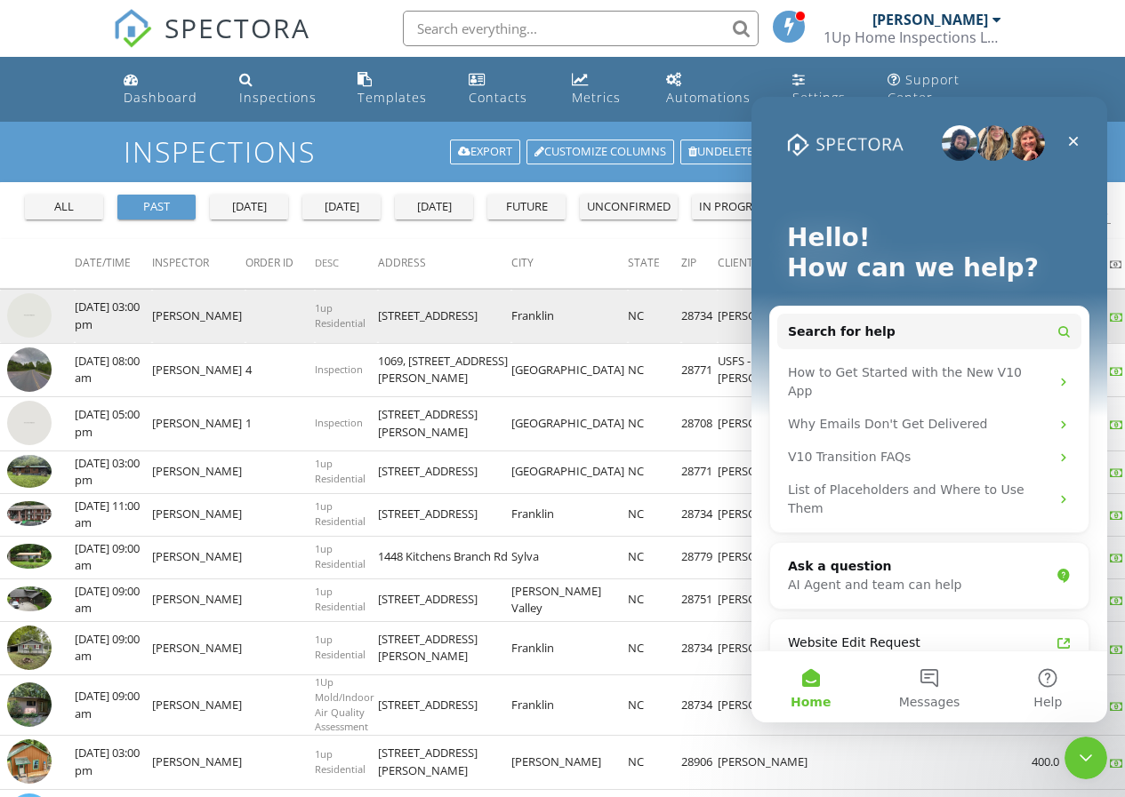
click at [27, 316] on img at bounding box center [29, 315] width 44 height 44
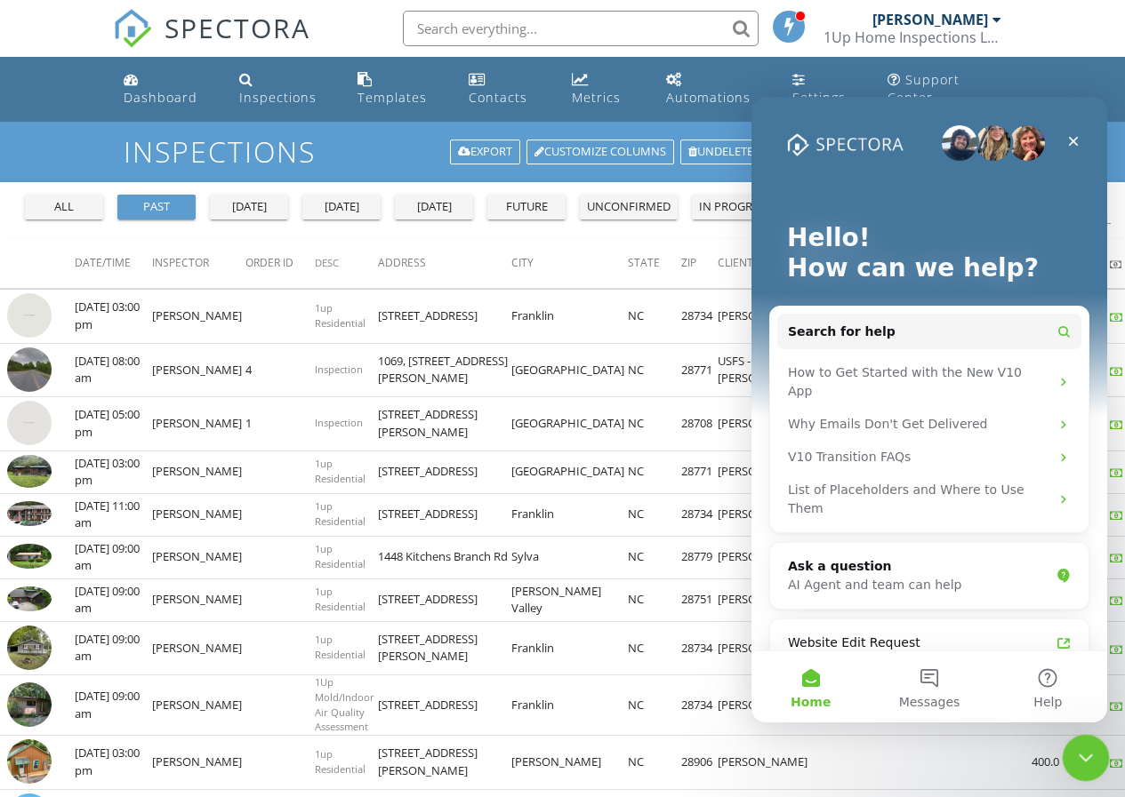
drag, startPoint x: 1080, startPoint y: 751, endPoint x: 1954, endPoint y: 1421, distance: 1101.3
click at [1079, 750] on icon "Close Intercom Messenger" at bounding box center [1082, 755] width 21 height 21
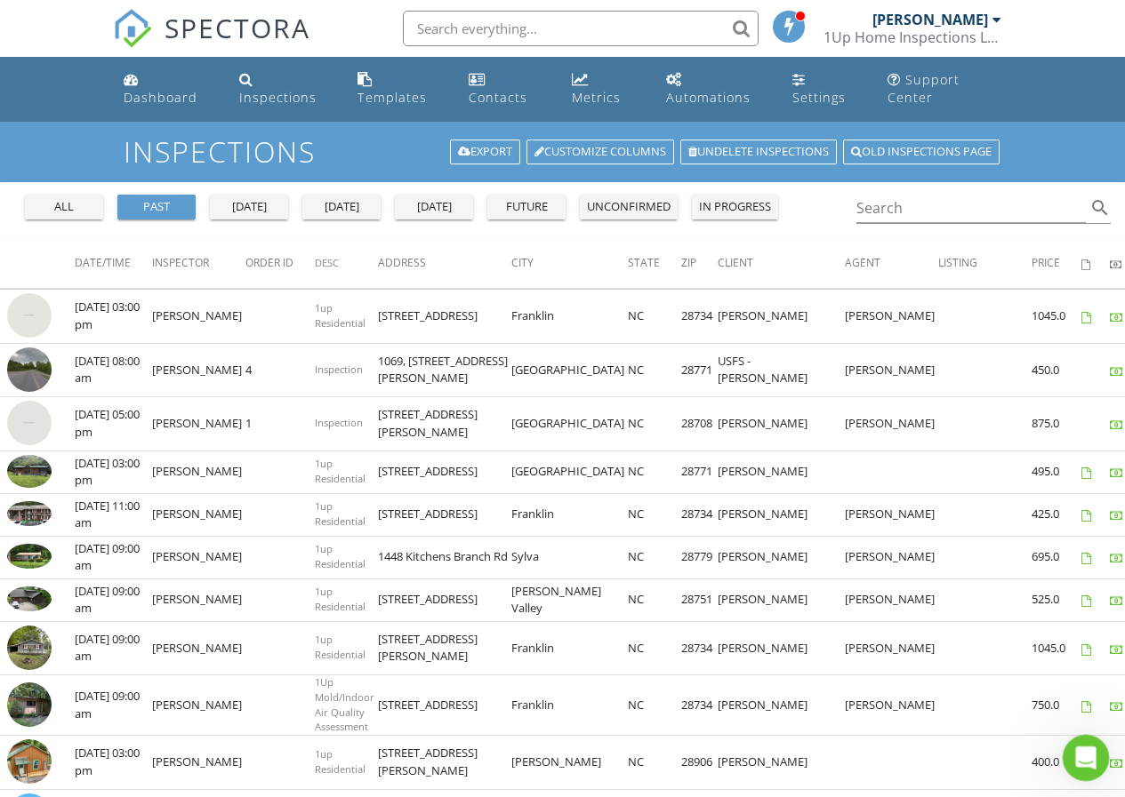
click at [1088, 763] on icon "Open Intercom Messenger" at bounding box center [1083, 755] width 29 height 29
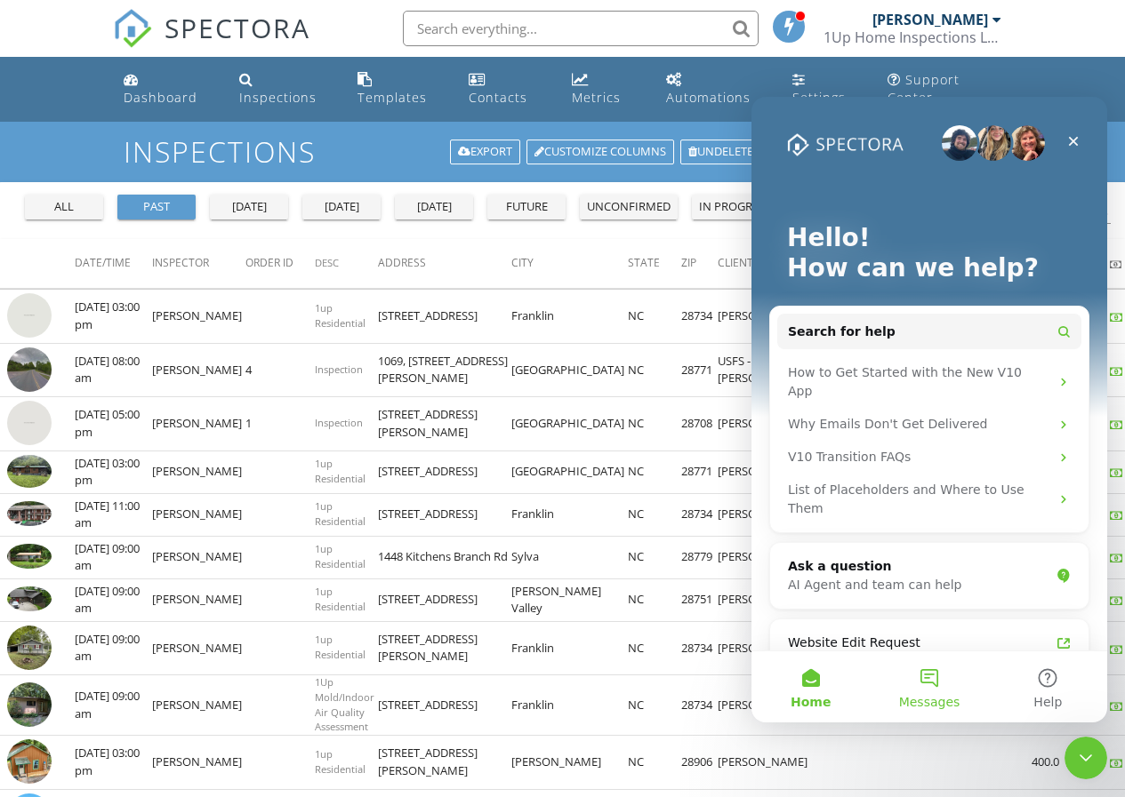
click at [933, 684] on button "Messages" at bounding box center [928, 687] width 118 height 71
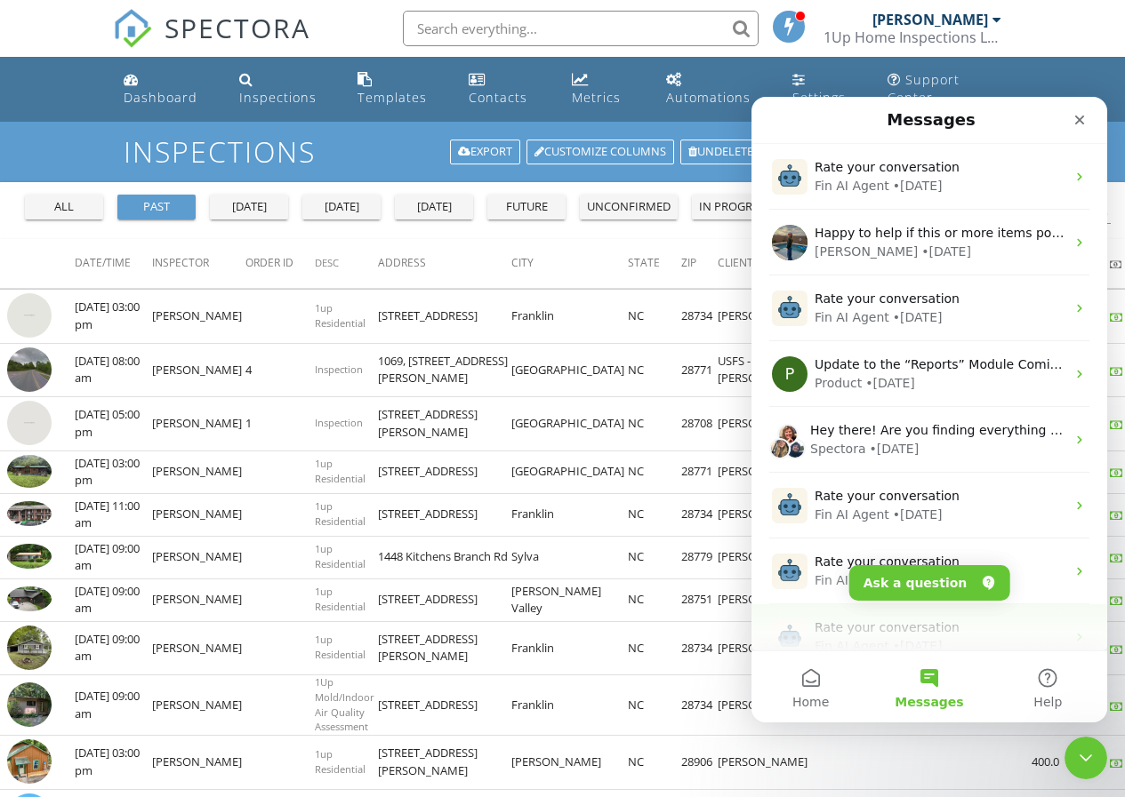
click at [891, 634] on span "Rate your conversation" at bounding box center [886, 627] width 145 height 14
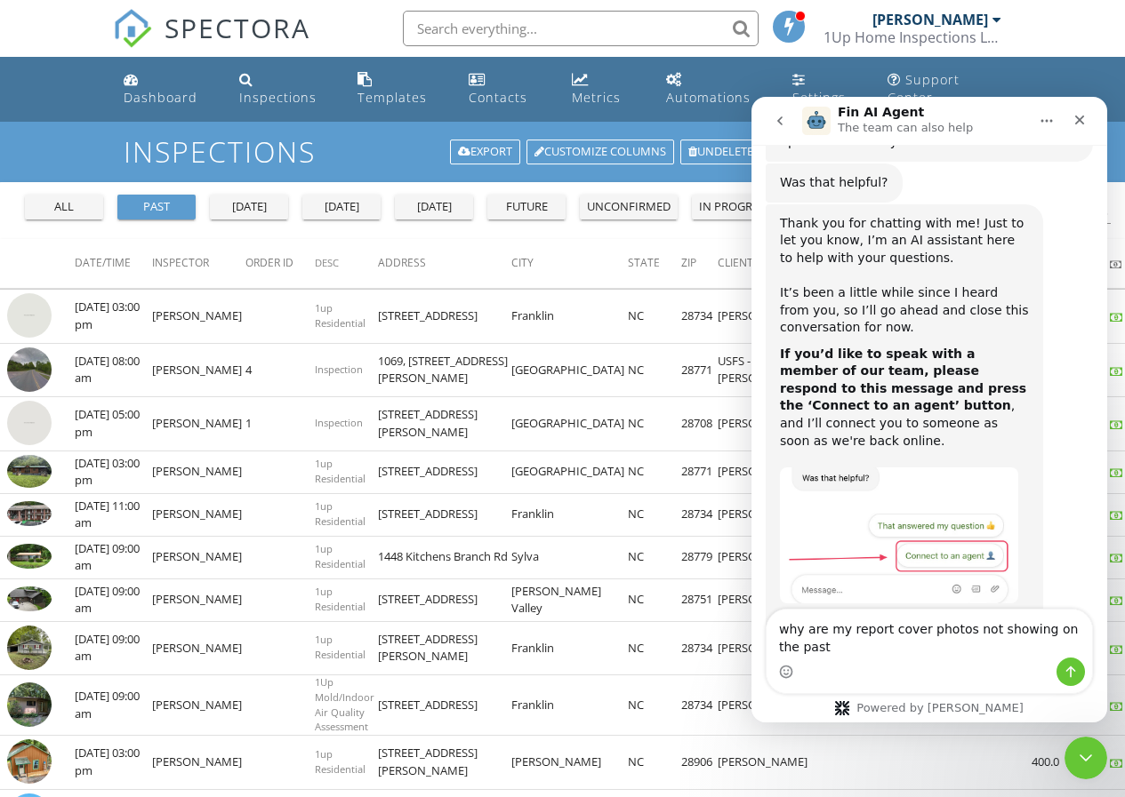
scroll to position [2108, 0]
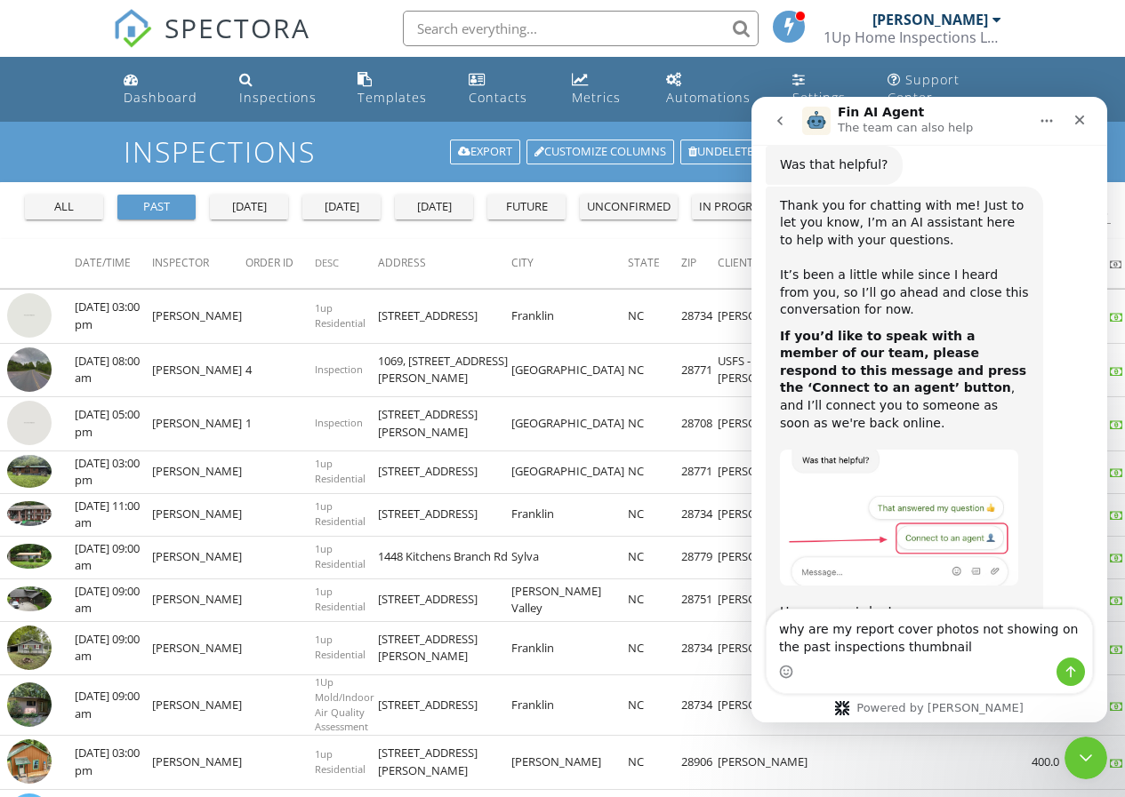
type textarea "why are my report cover photos not showing on the past inspections thumbnail?"
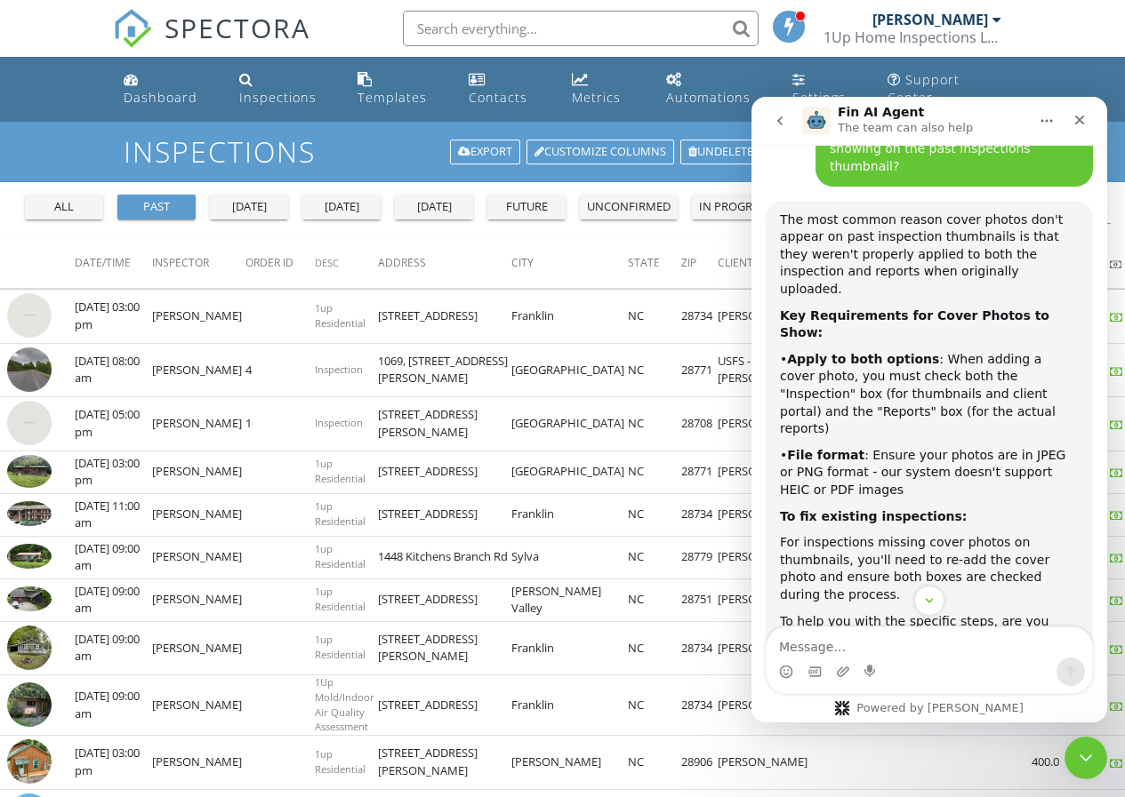
scroll to position [2943, 0]
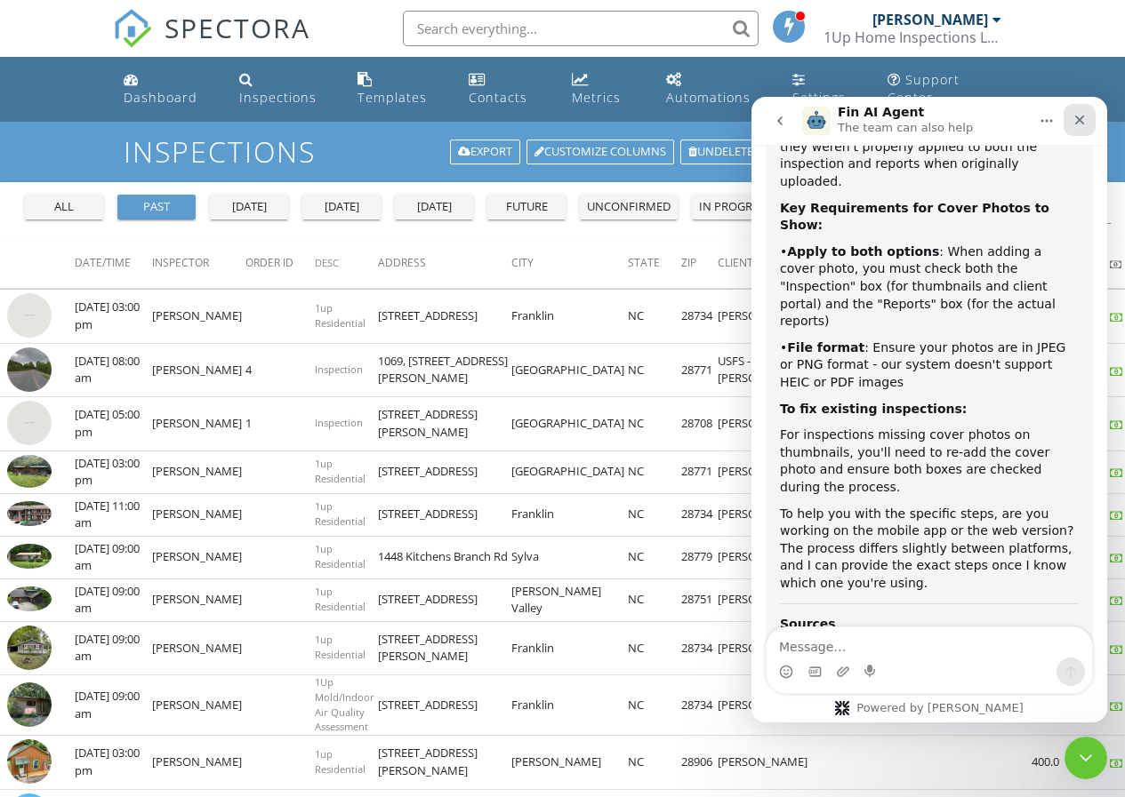
drag, startPoint x: 1083, startPoint y: 119, endPoint x: 1834, endPoint y: 217, distance: 757.5
click at [1083, 119] on icon "Close" at bounding box center [1079, 120] width 14 height 14
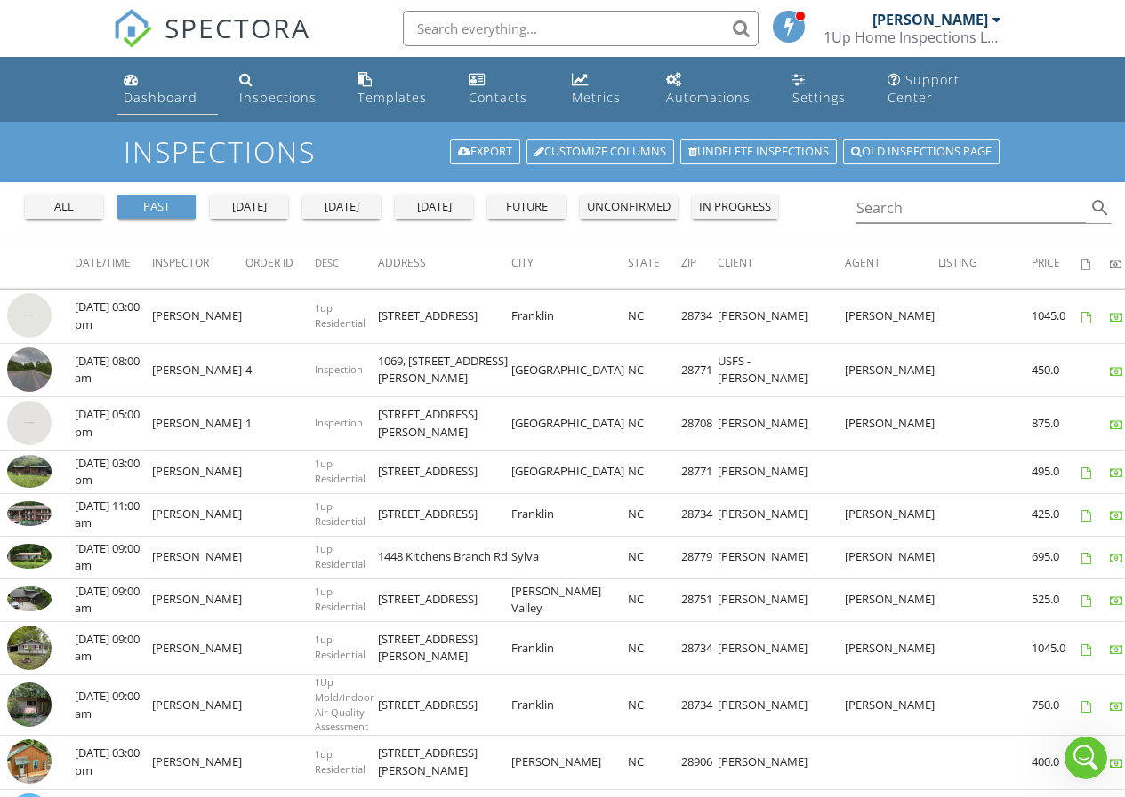
click at [142, 95] on div "Dashboard" at bounding box center [161, 97] width 74 height 17
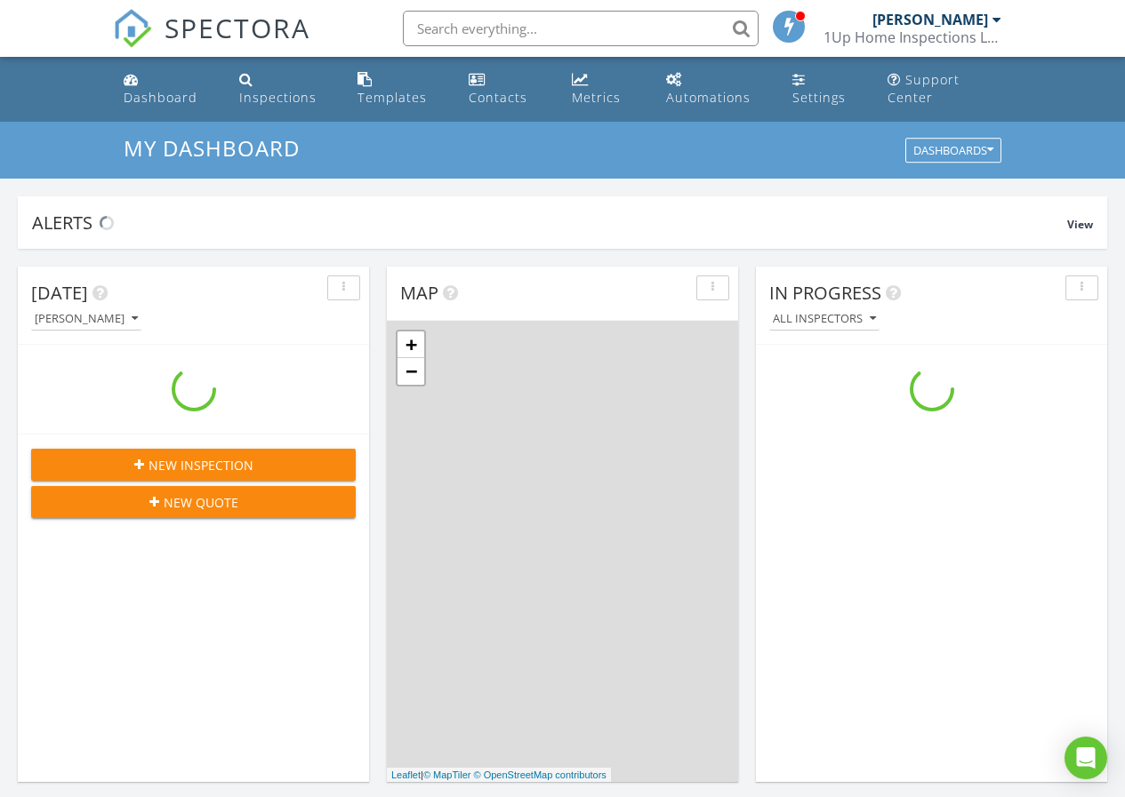
scroll to position [1645, 1152]
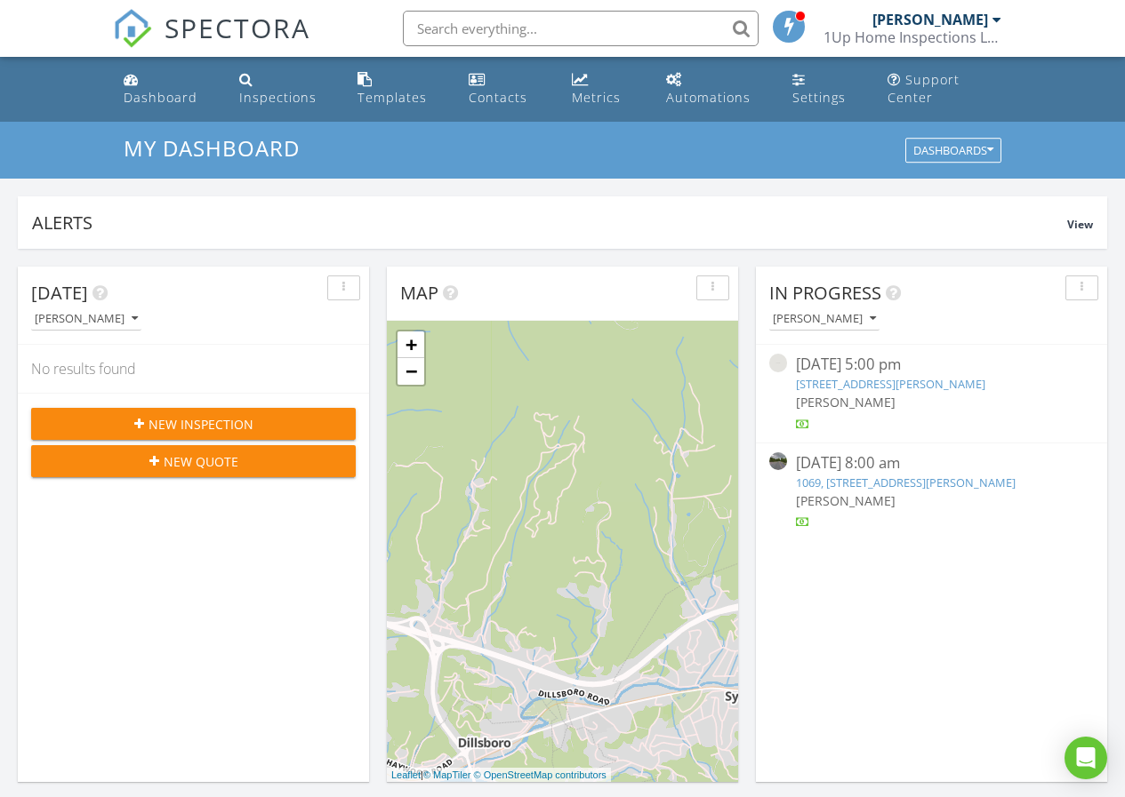
click at [225, 424] on span "New Inspection" at bounding box center [200, 424] width 105 height 19
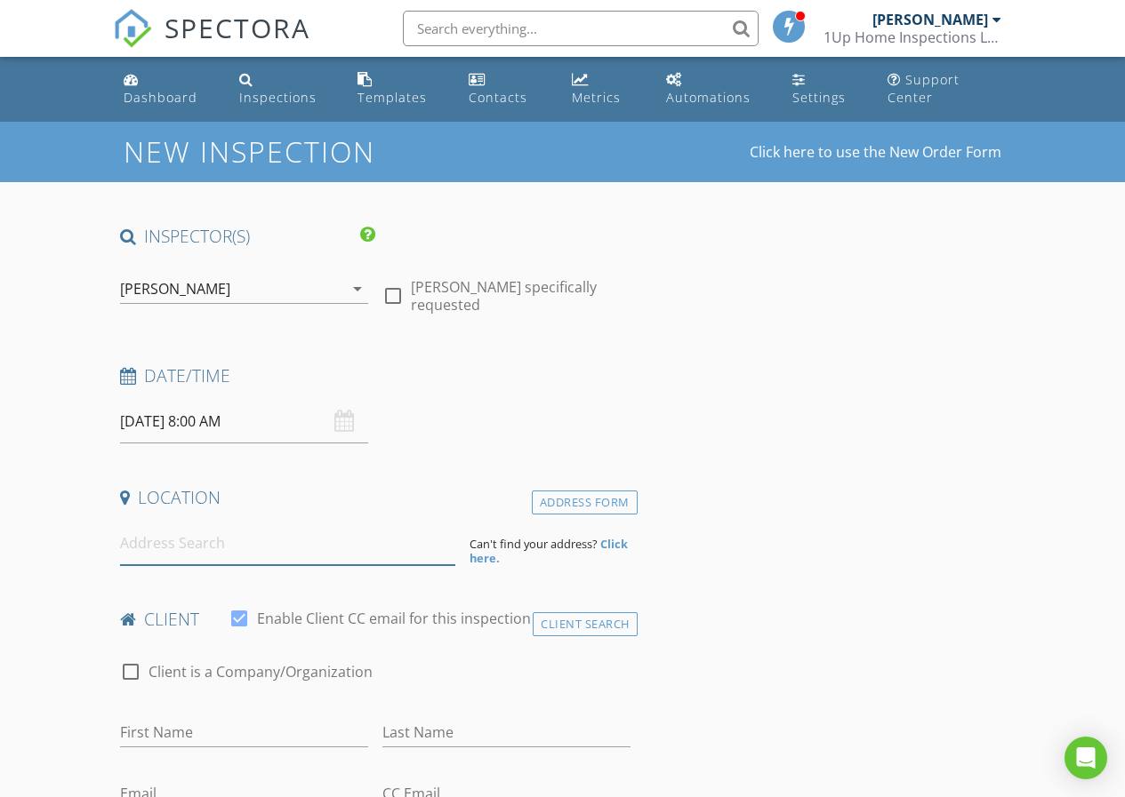
click at [182, 555] on input at bounding box center [288, 544] width 336 height 44
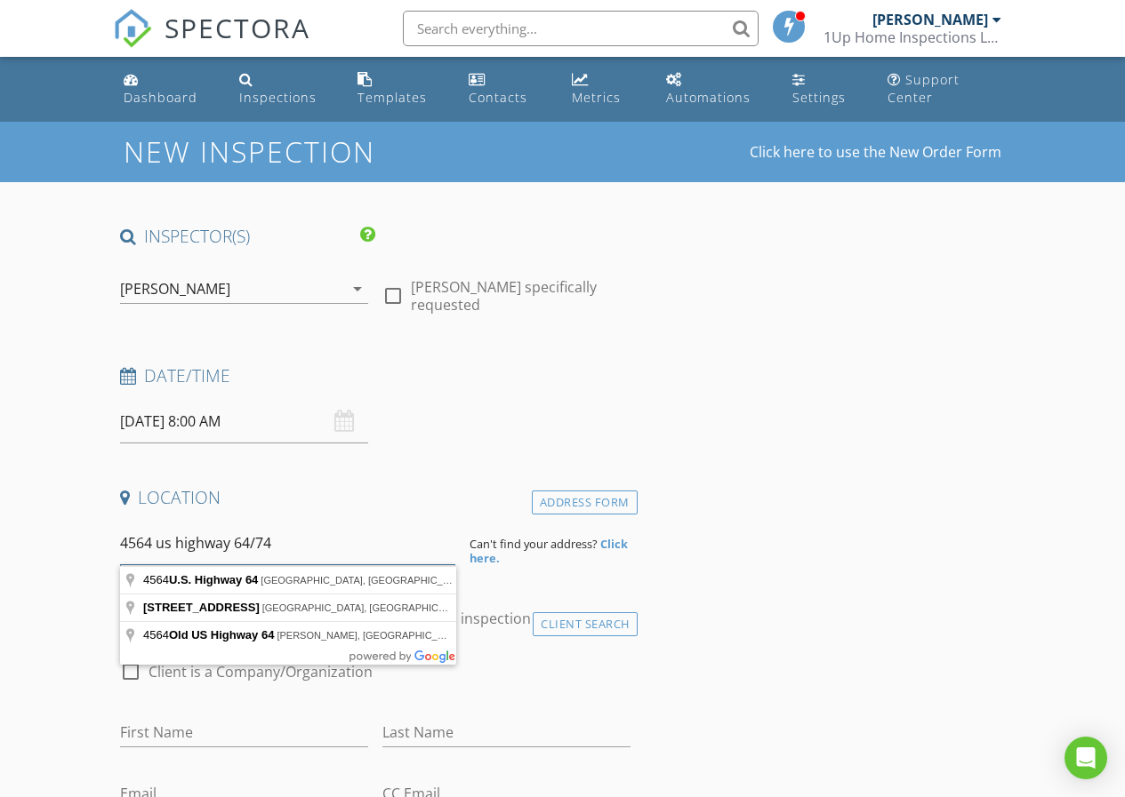
click at [198, 549] on input "4564 us highway 64/74" at bounding box center [288, 544] width 336 height 44
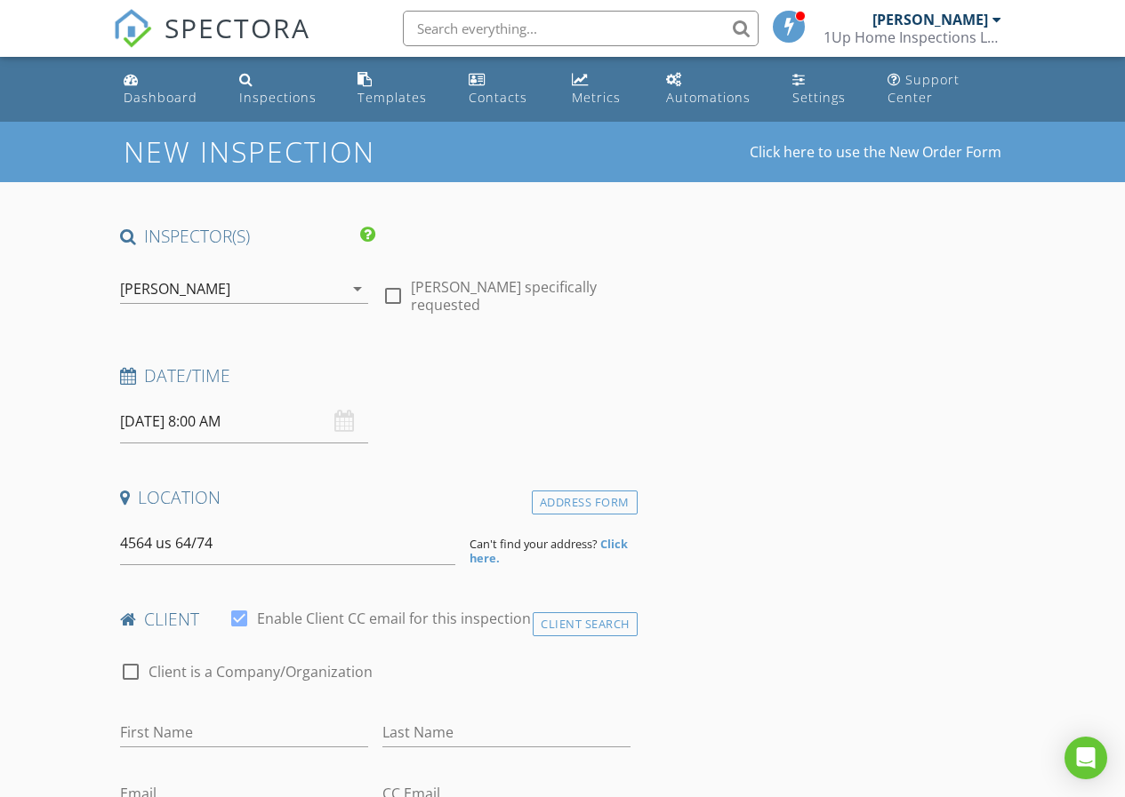
type input "4564 US 64/74a Hwy, Rutherfordton, NC, USA"
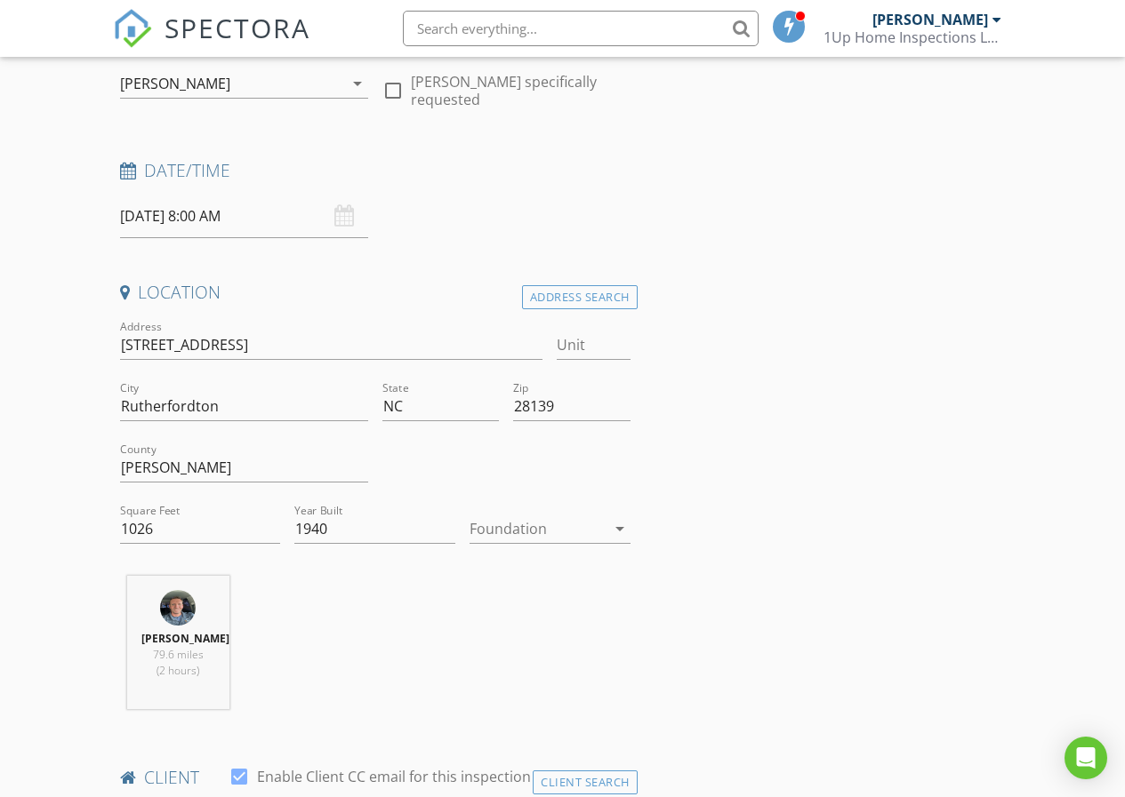
scroll to position [356, 0]
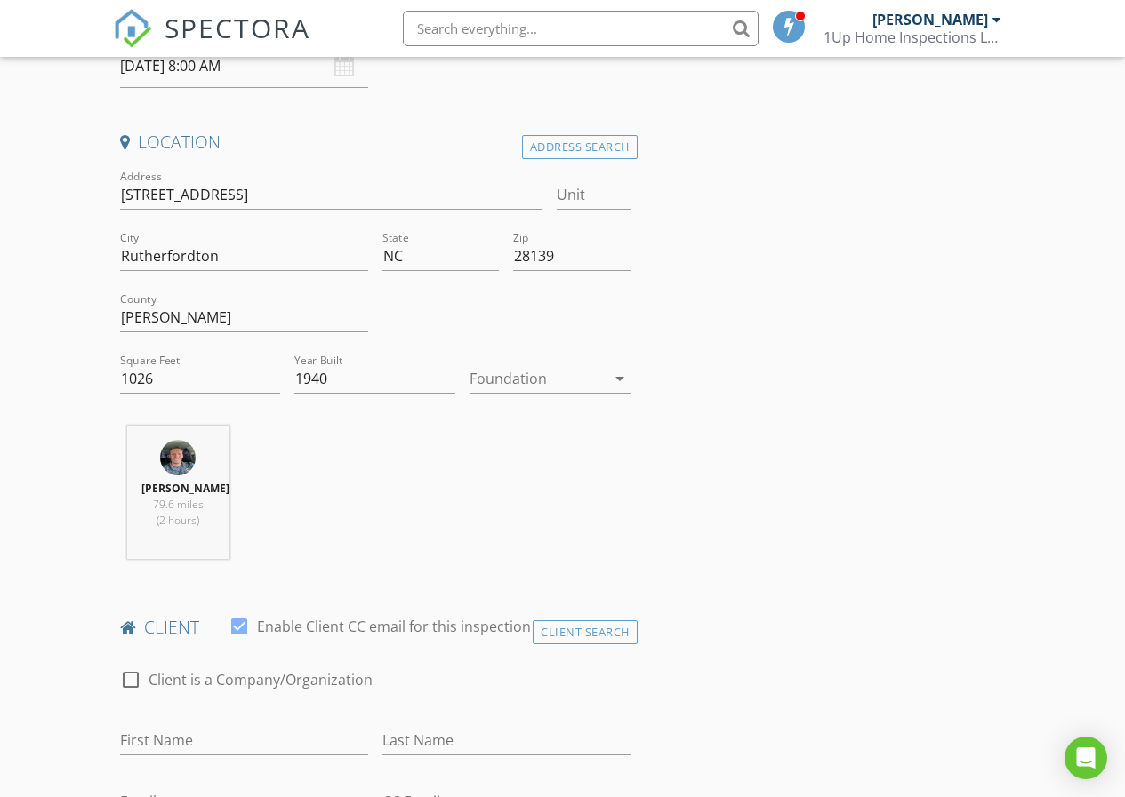
click at [483, 383] on div at bounding box center [537, 378] width 136 height 28
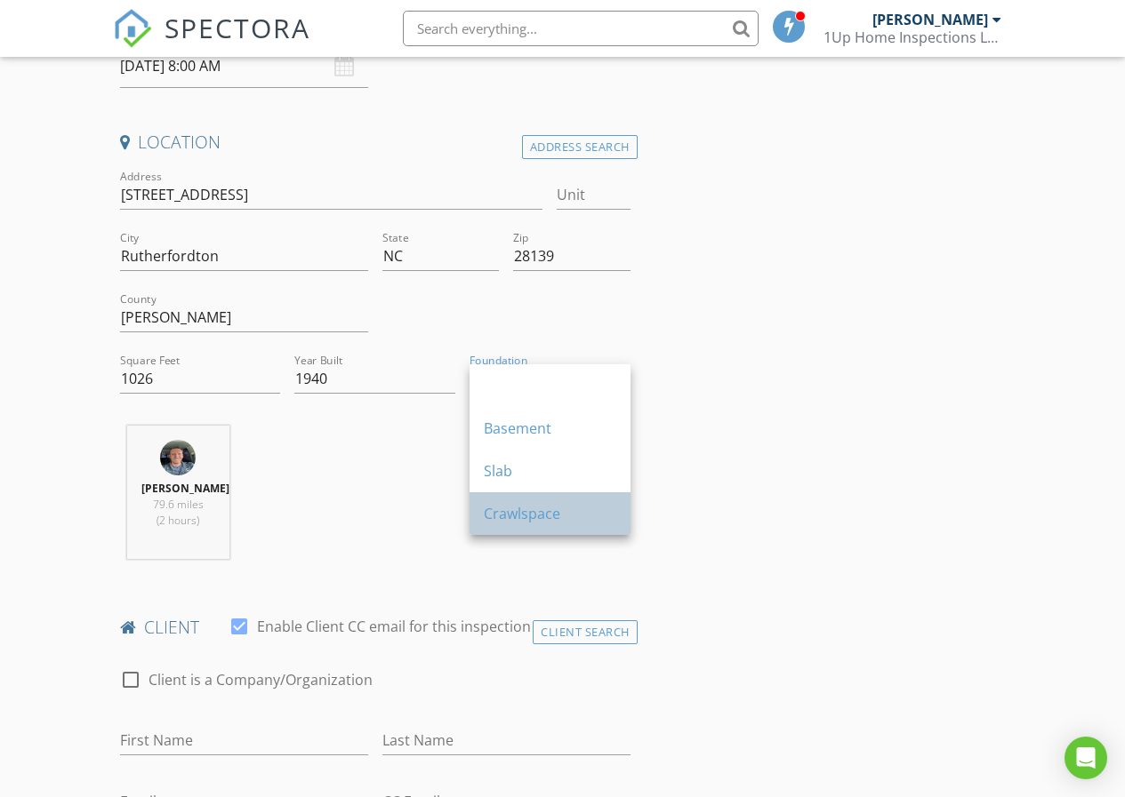
click at [518, 519] on div "Crawlspace" at bounding box center [550, 513] width 132 height 21
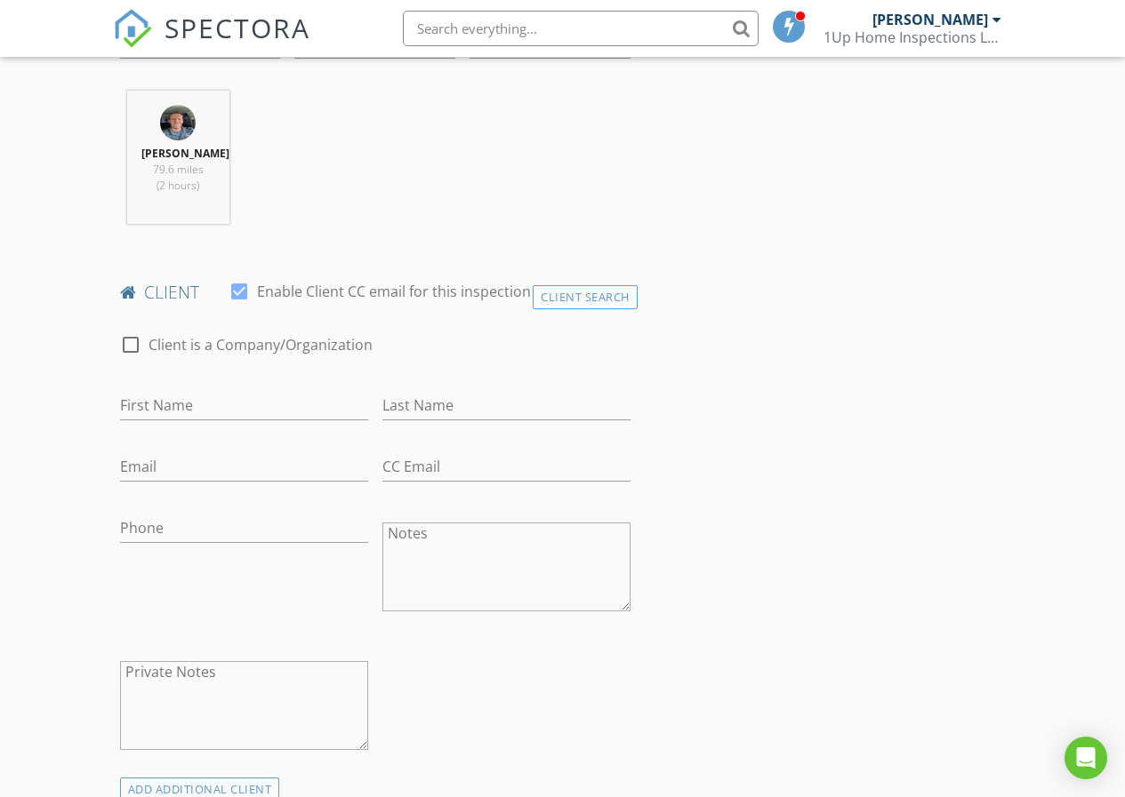
scroll to position [711, 0]
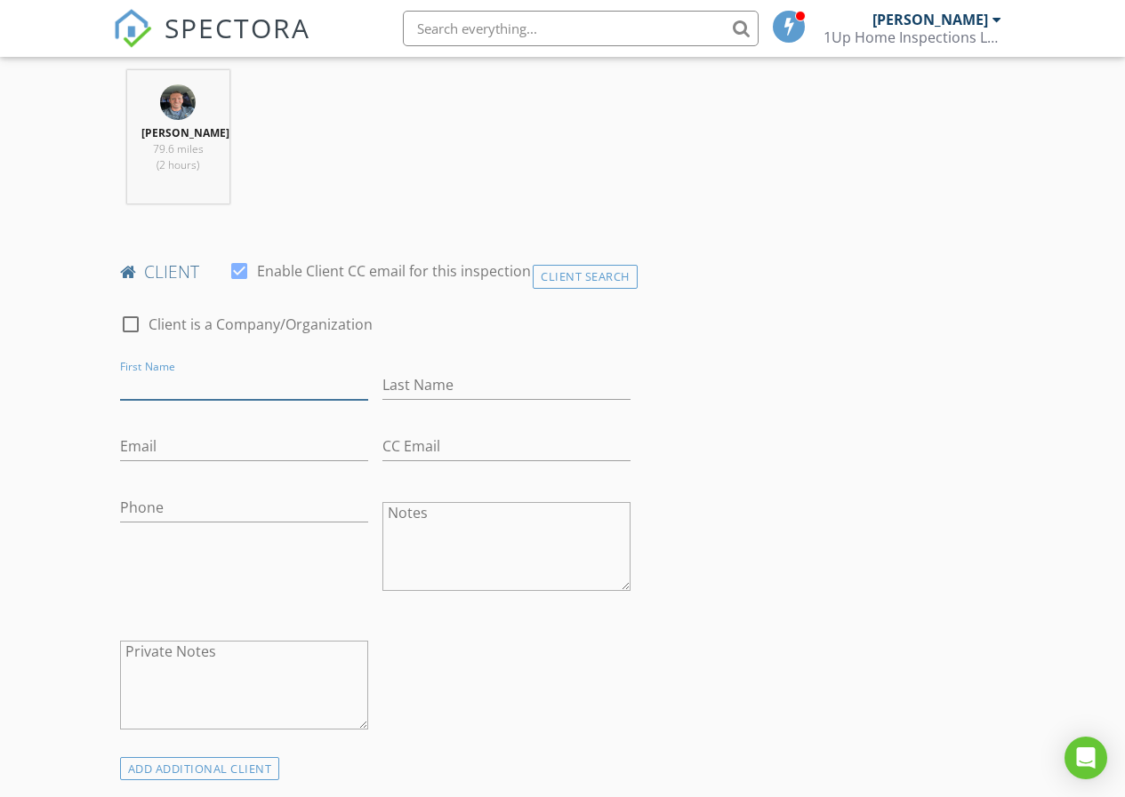
click at [180, 391] on input "First Name" at bounding box center [244, 385] width 248 height 29
click at [173, 391] on input "First Name" at bounding box center [244, 385] width 248 height 29
type input "Roger"
click at [581, 273] on div "Client Search" at bounding box center [584, 277] width 105 height 24
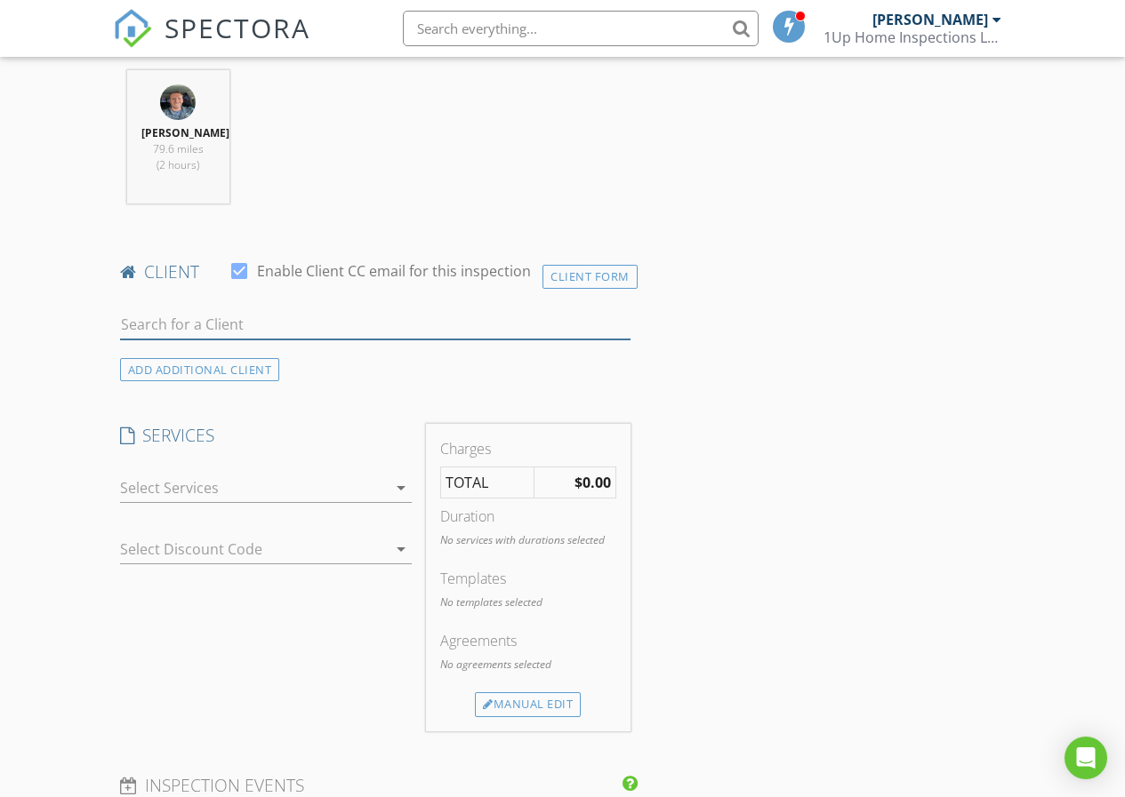
click at [156, 317] on input "text" at bounding box center [375, 324] width 510 height 29
type input "roger"
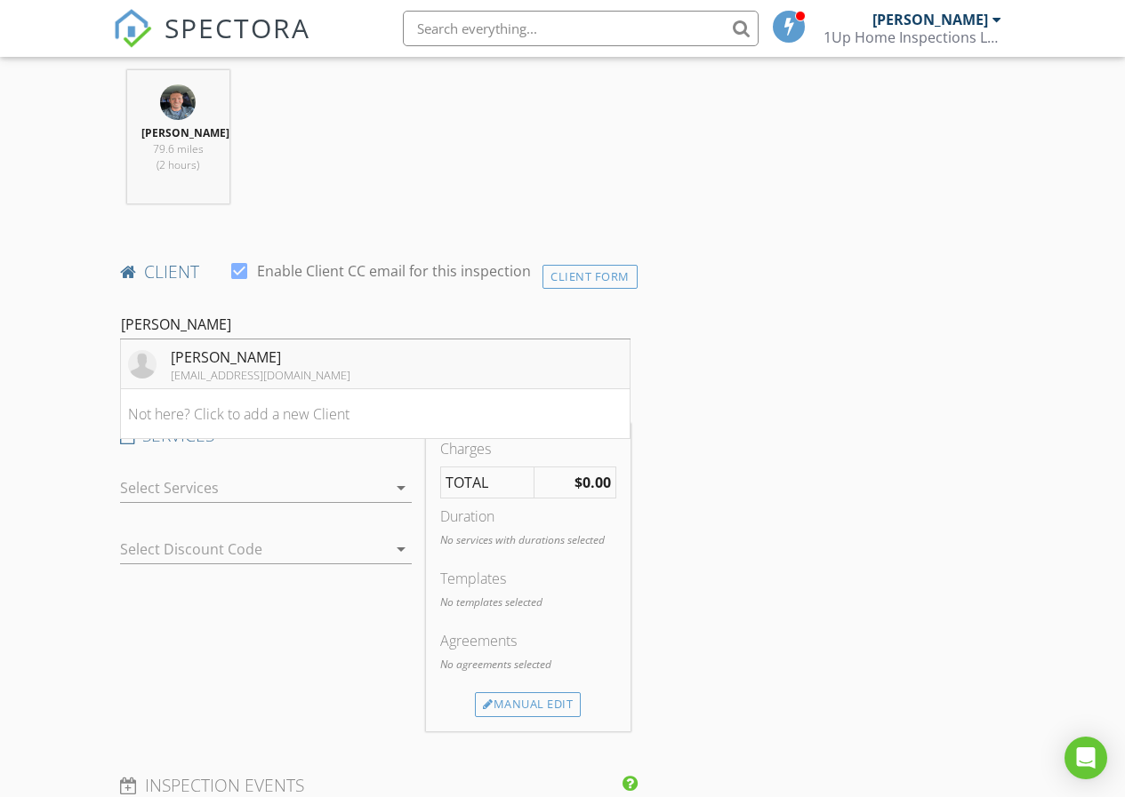
click at [207, 364] on div "Roger Masse" at bounding box center [261, 357] width 180 height 21
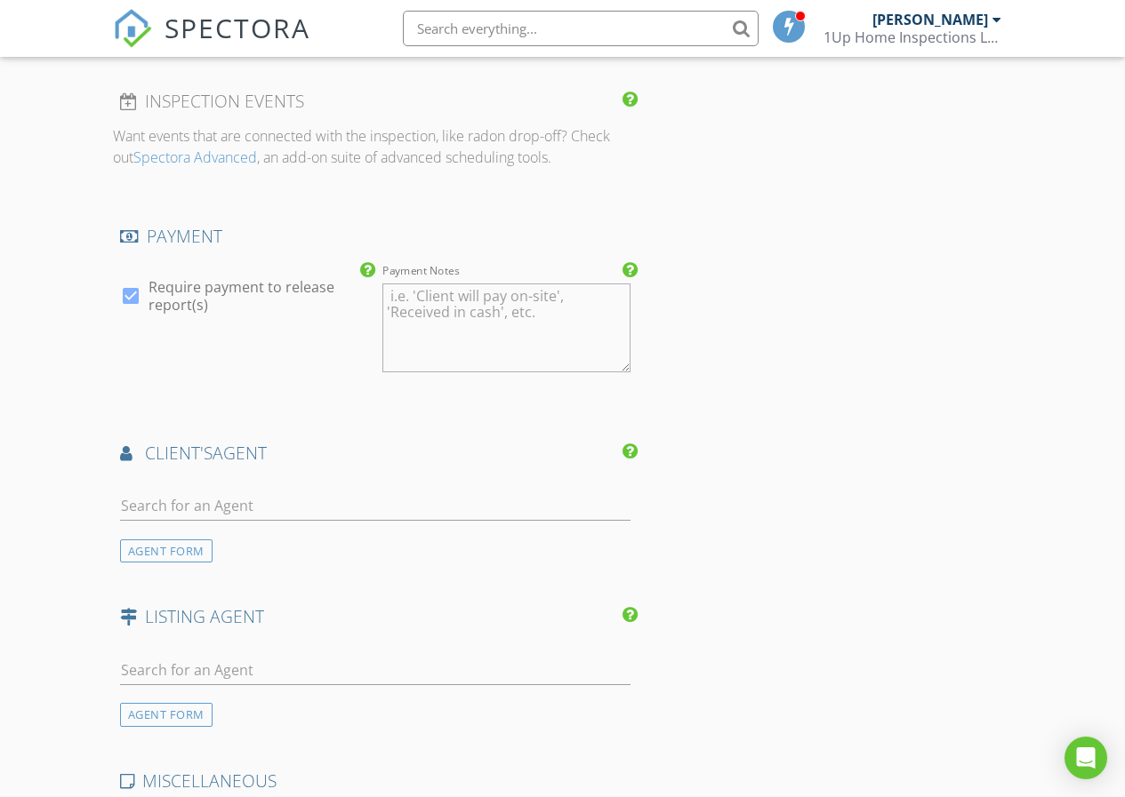
scroll to position [1867, 0]
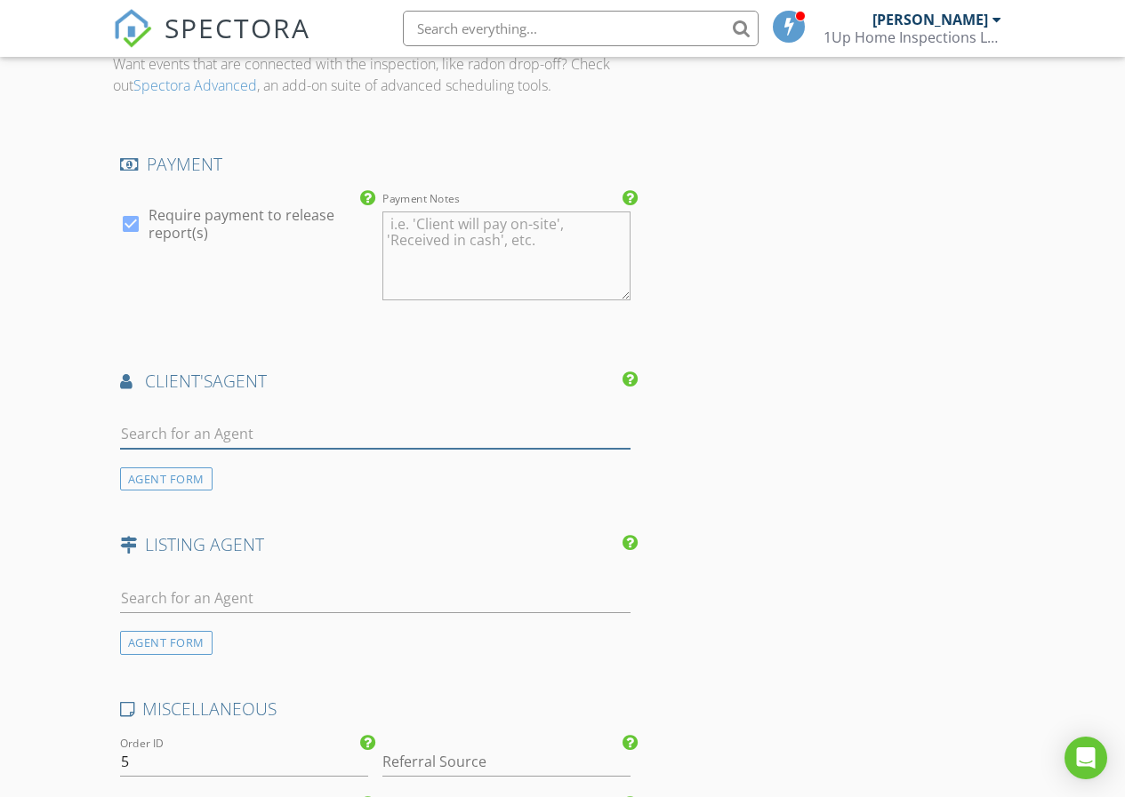
click at [205, 424] on input "text" at bounding box center [375, 434] width 510 height 29
type input "k"
type input "S"
type input "K"
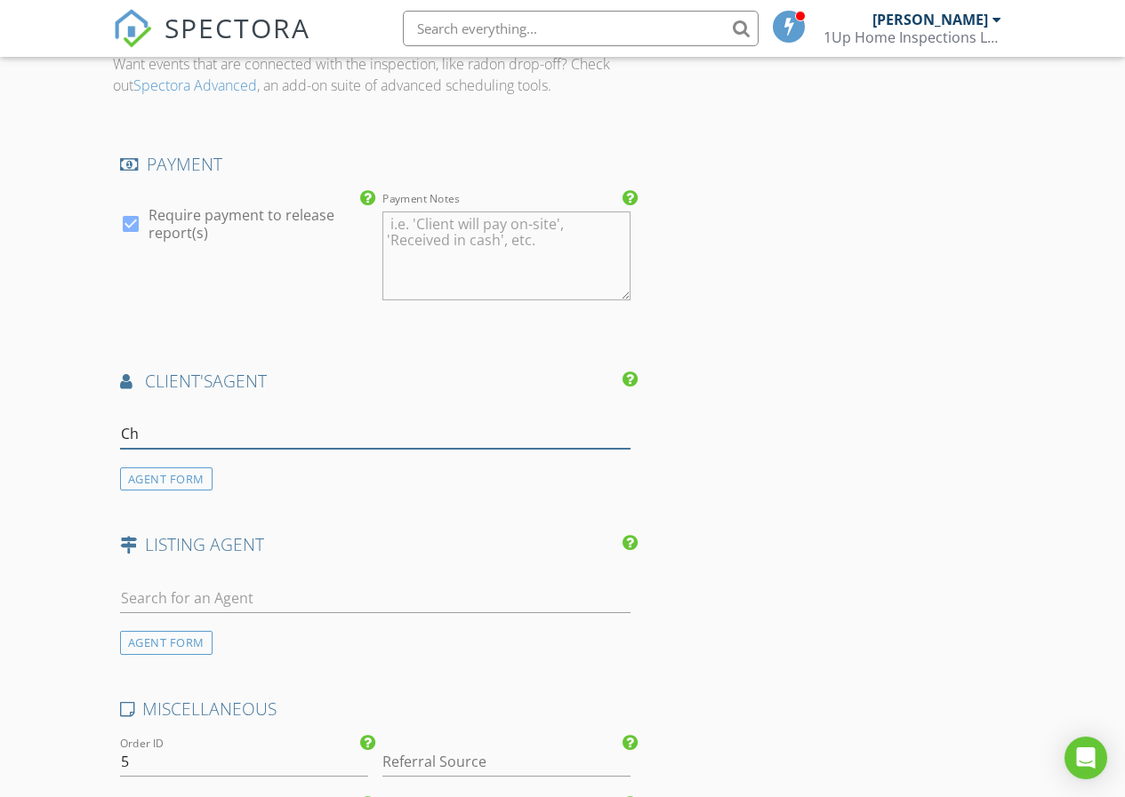
type input "C"
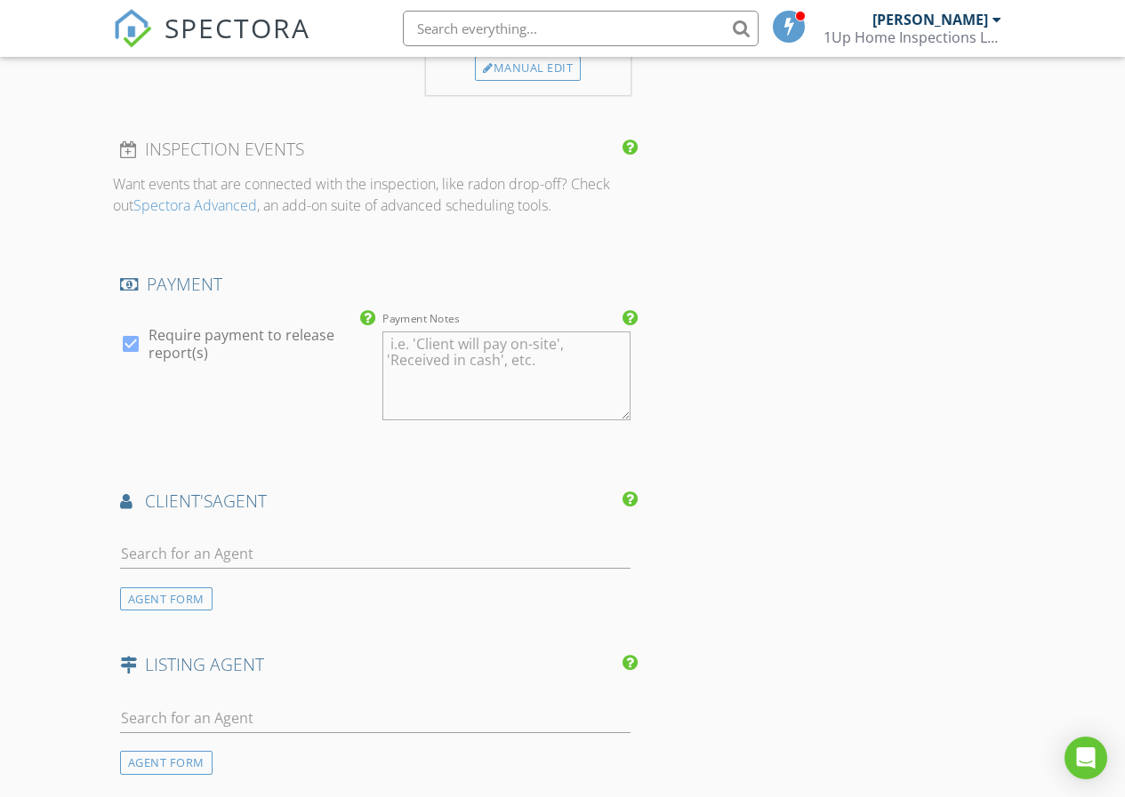
scroll to position [1778, 0]
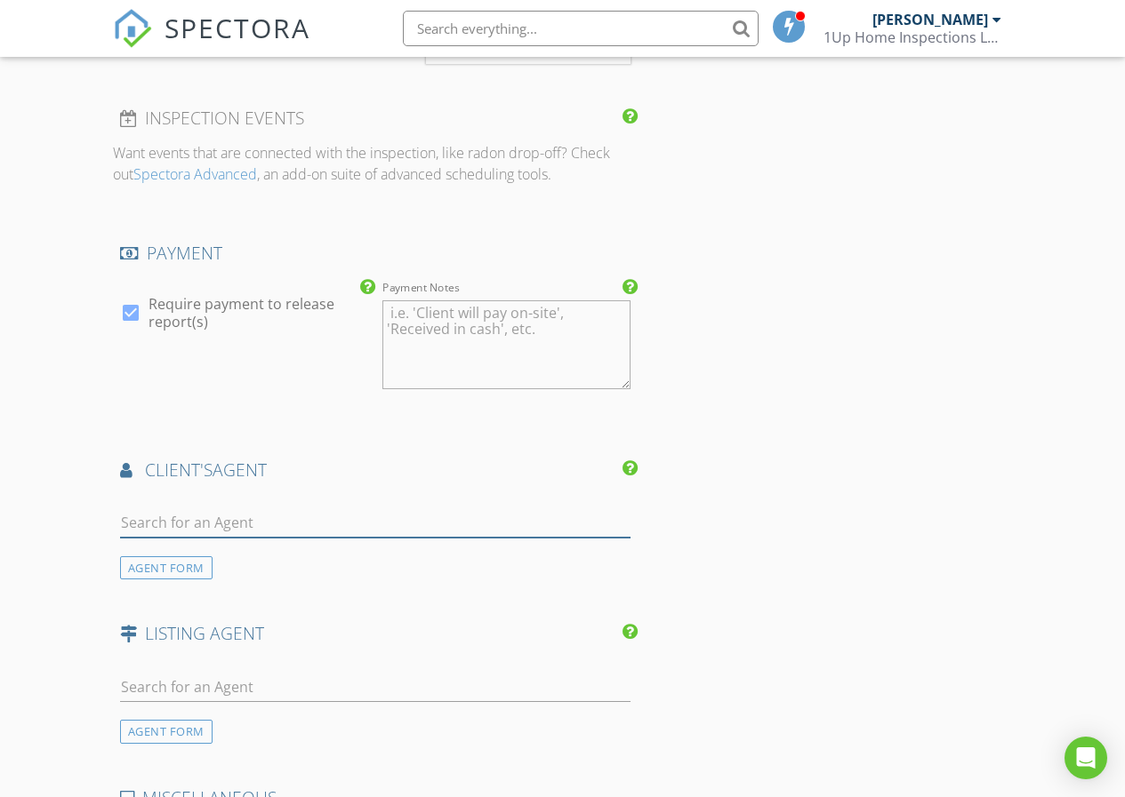
click at [254, 520] on input "text" at bounding box center [375, 522] width 510 height 29
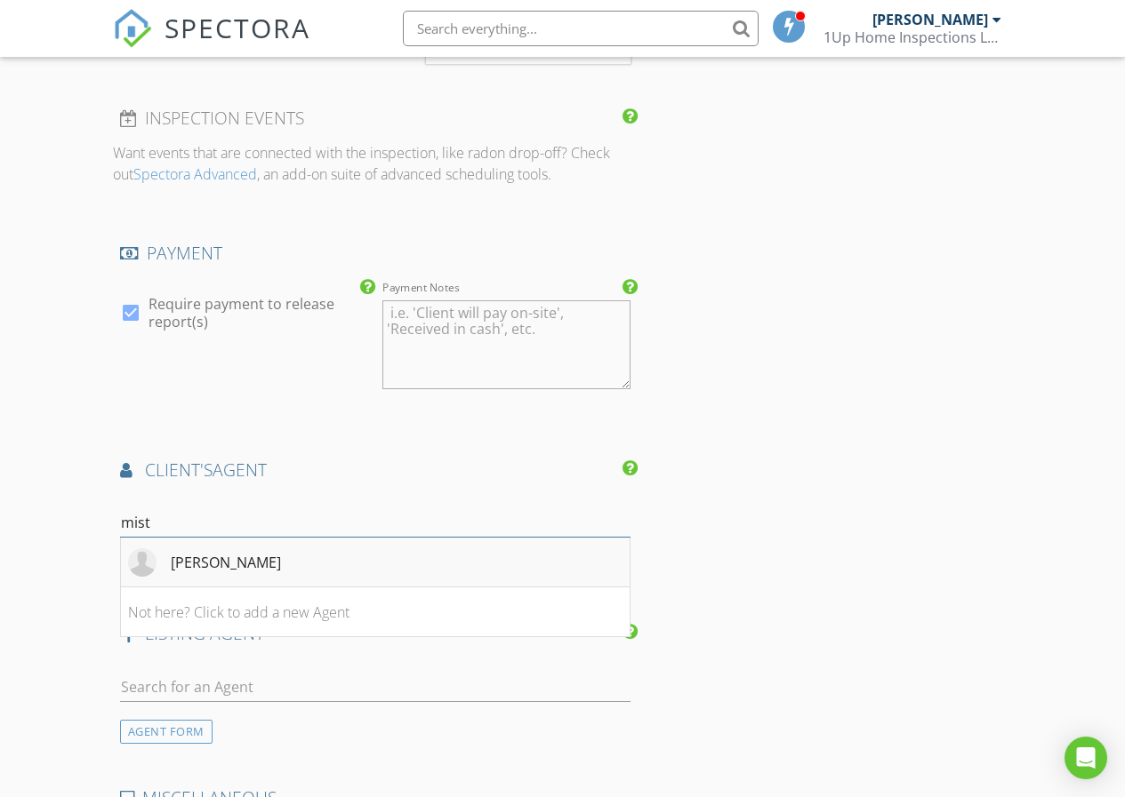
type input "mist"
click at [251, 564] on div "[PERSON_NAME]" at bounding box center [226, 562] width 110 height 21
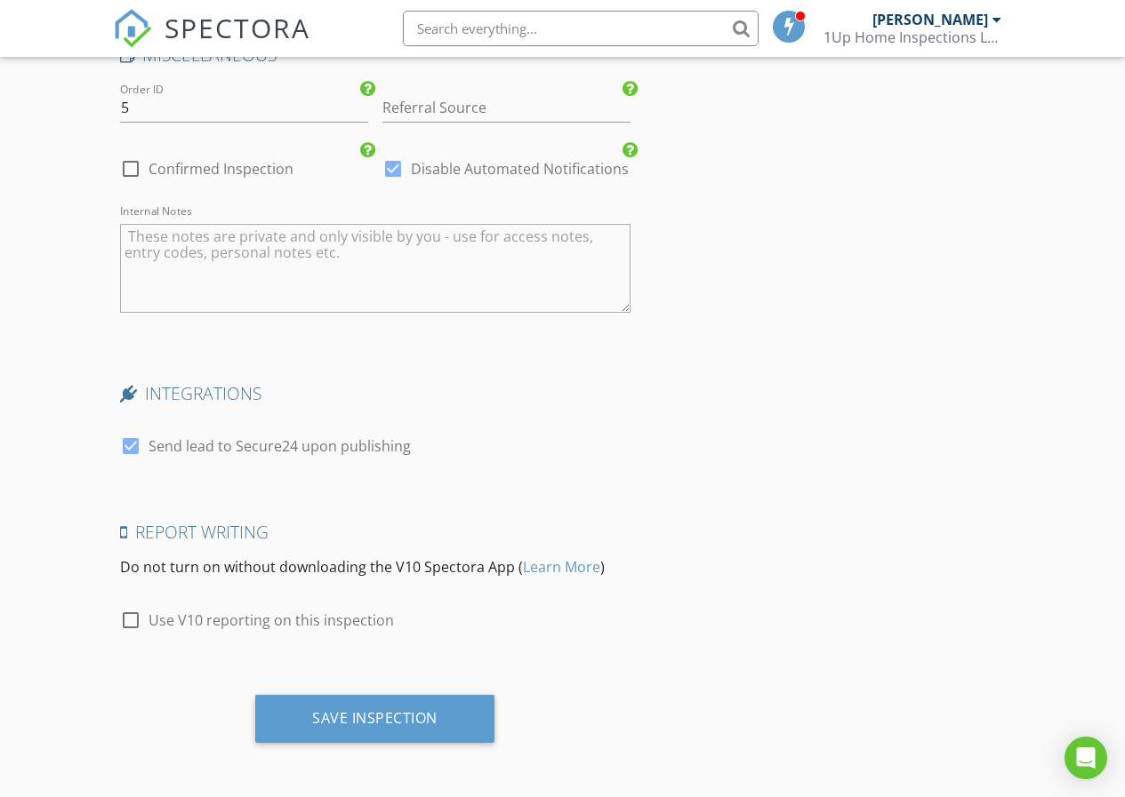
scroll to position [2927, 0]
click at [124, 624] on div at bounding box center [131, 619] width 30 height 30
checkbox input "true"
click at [132, 441] on div at bounding box center [131, 444] width 30 height 30
checkbox input "false"
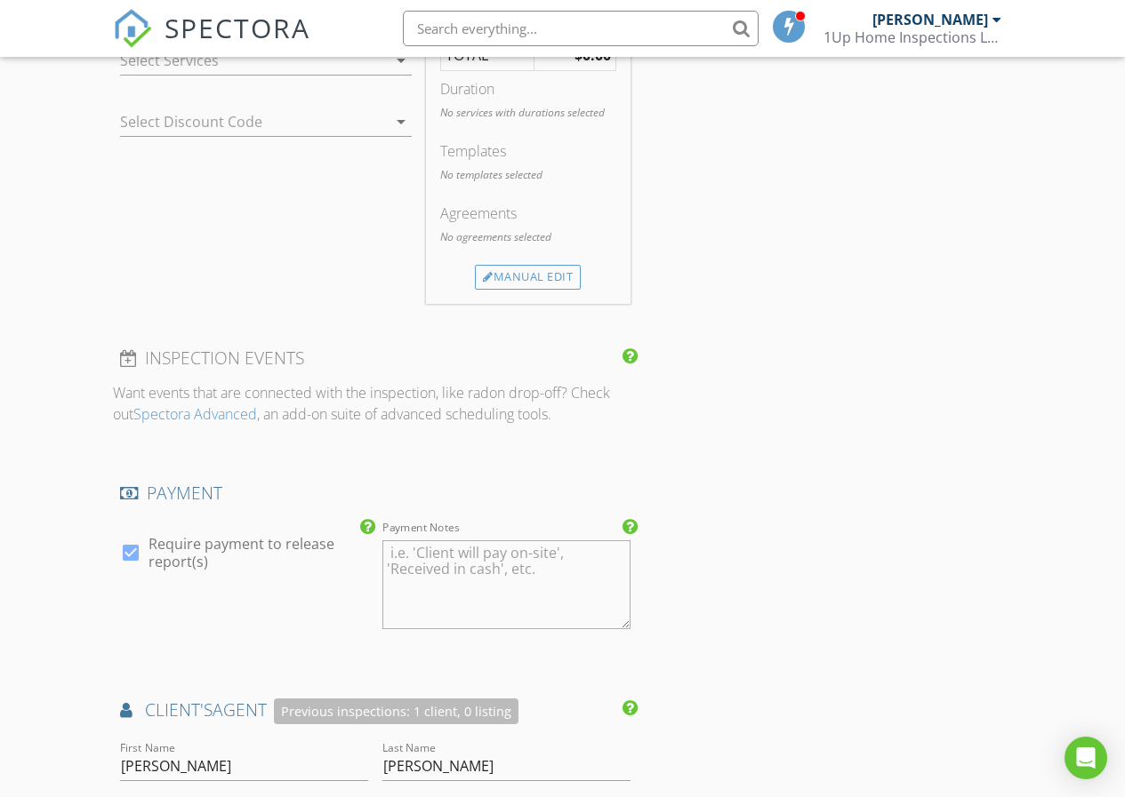
scroll to position [1327, 0]
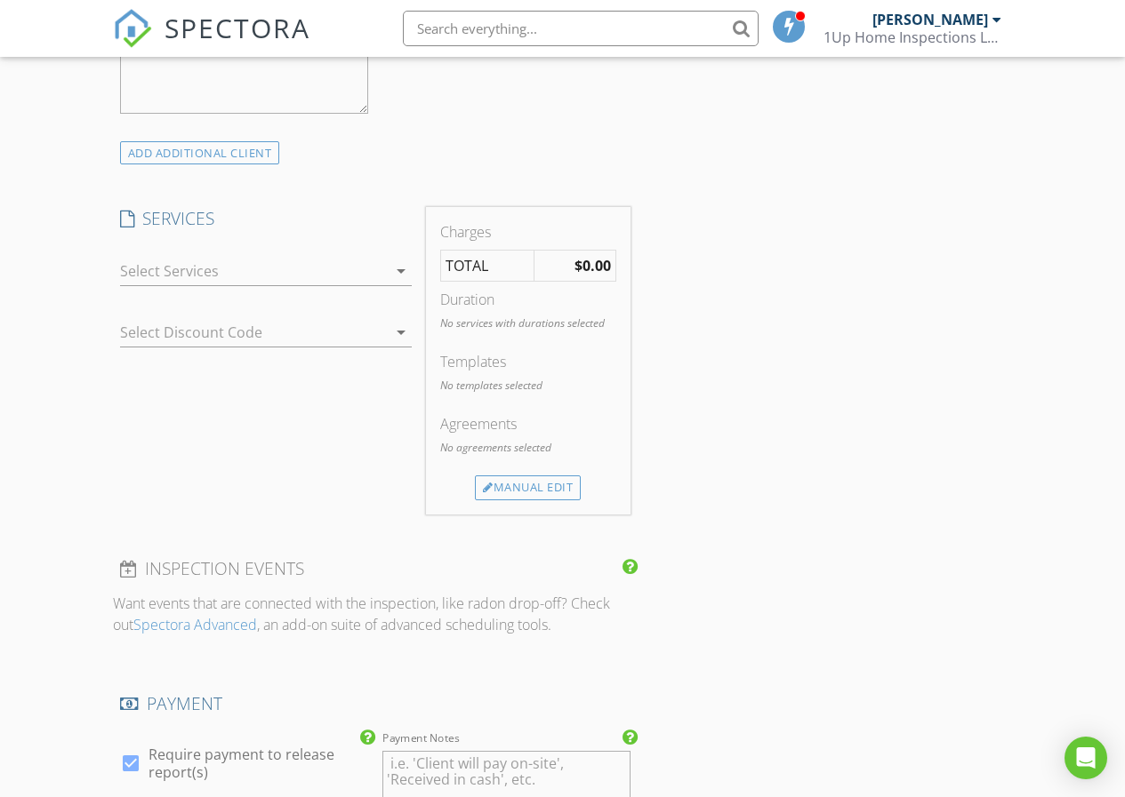
click at [372, 273] on div at bounding box center [253, 271] width 267 height 28
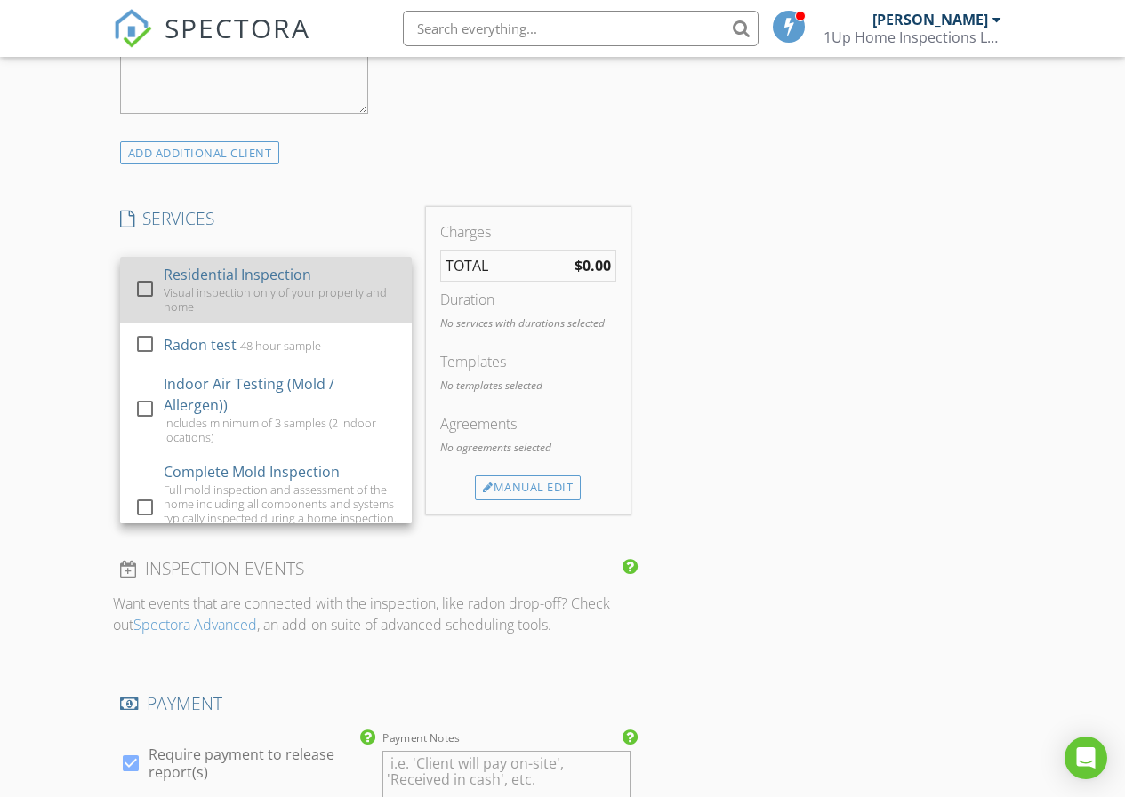
click at [146, 295] on div at bounding box center [145, 289] width 30 height 30
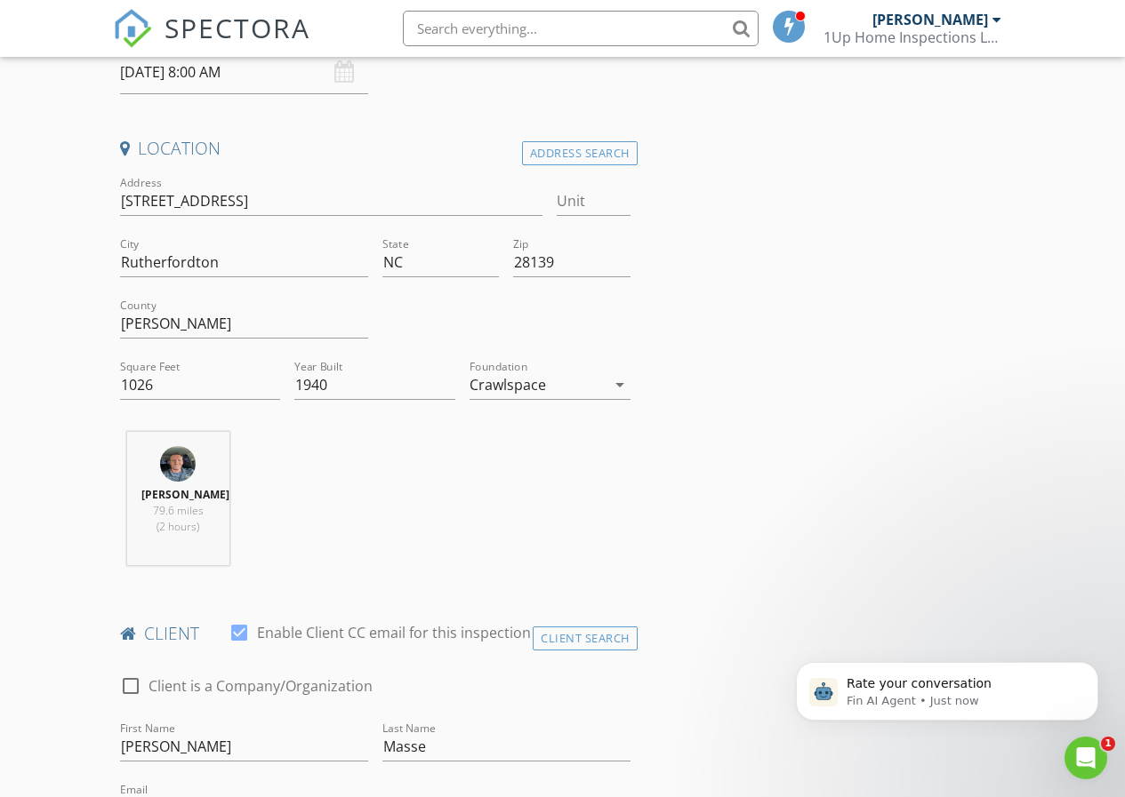
scroll to position [0, 0]
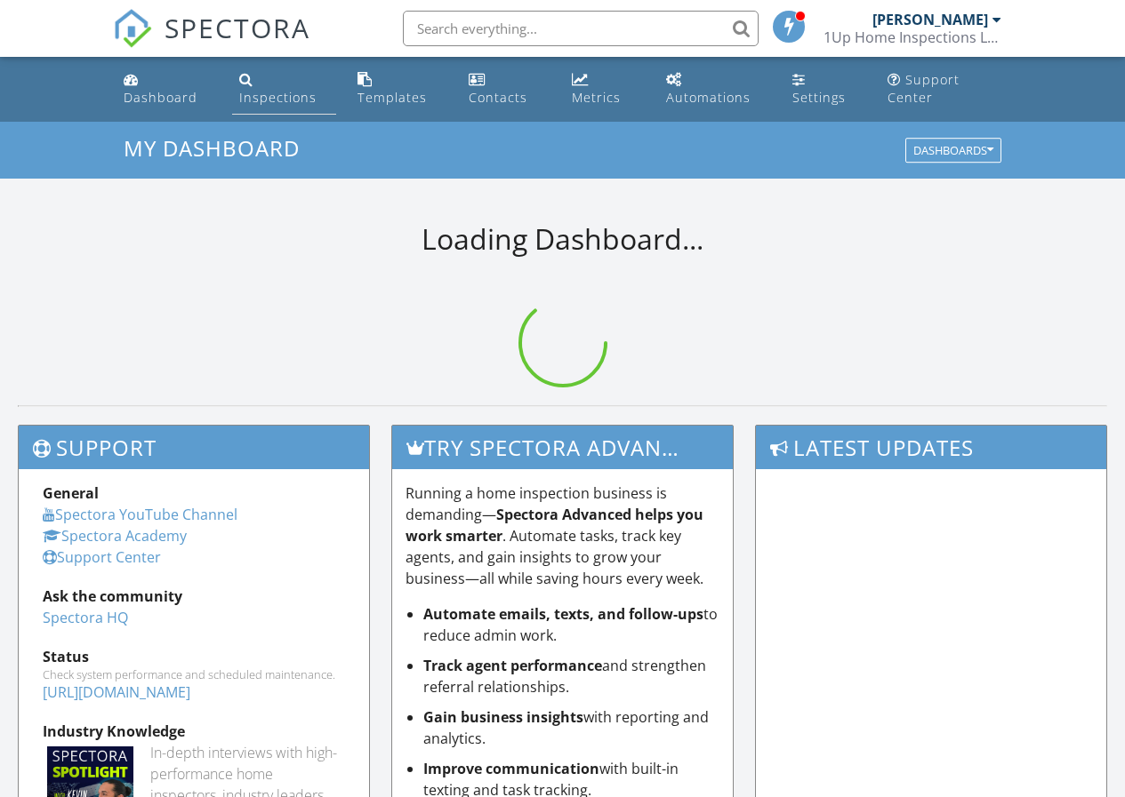
click at [270, 99] on div "Inspections" at bounding box center [277, 97] width 77 height 17
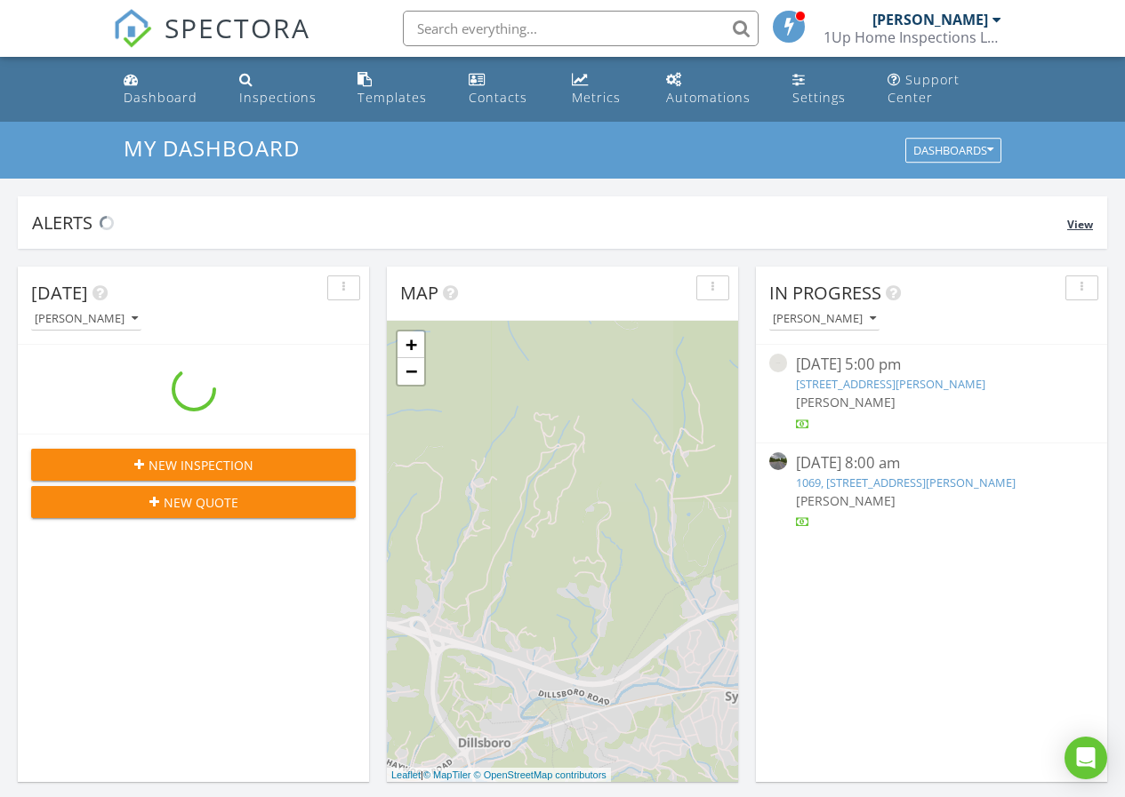
scroll to position [1645, 1152]
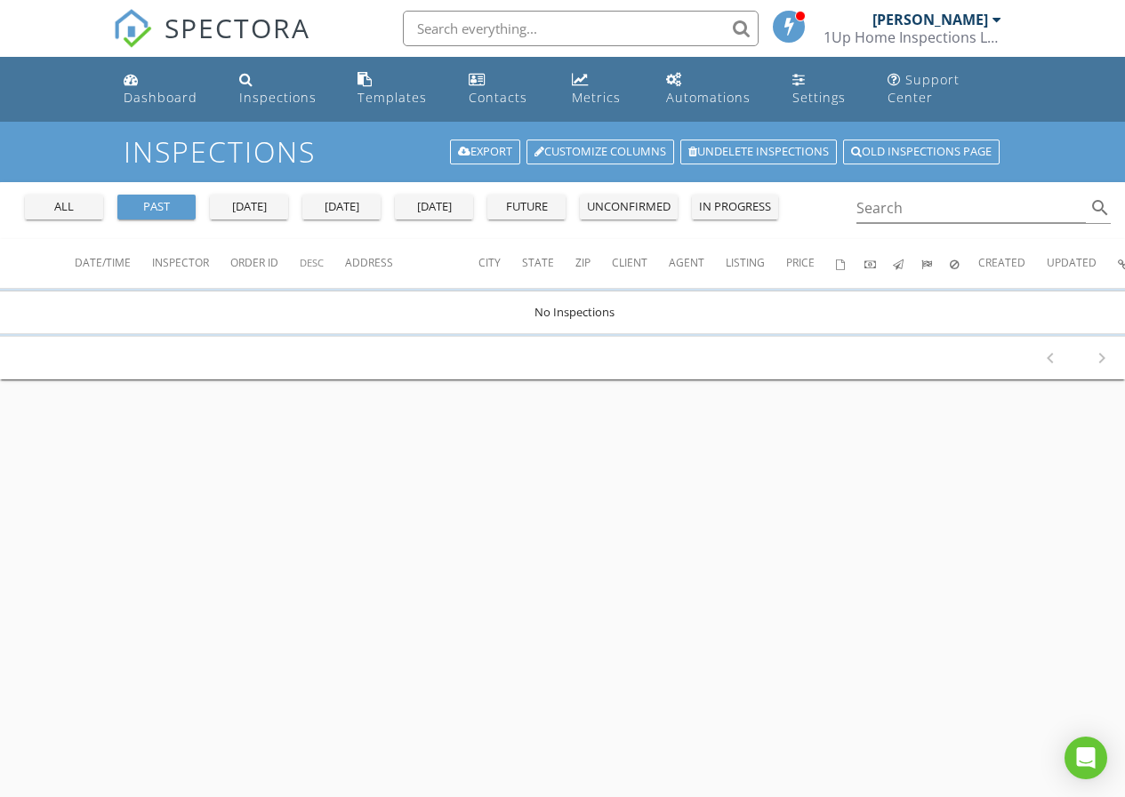
click at [74, 208] on div "all" at bounding box center [64, 207] width 64 height 18
